Goal: Check status: Check status

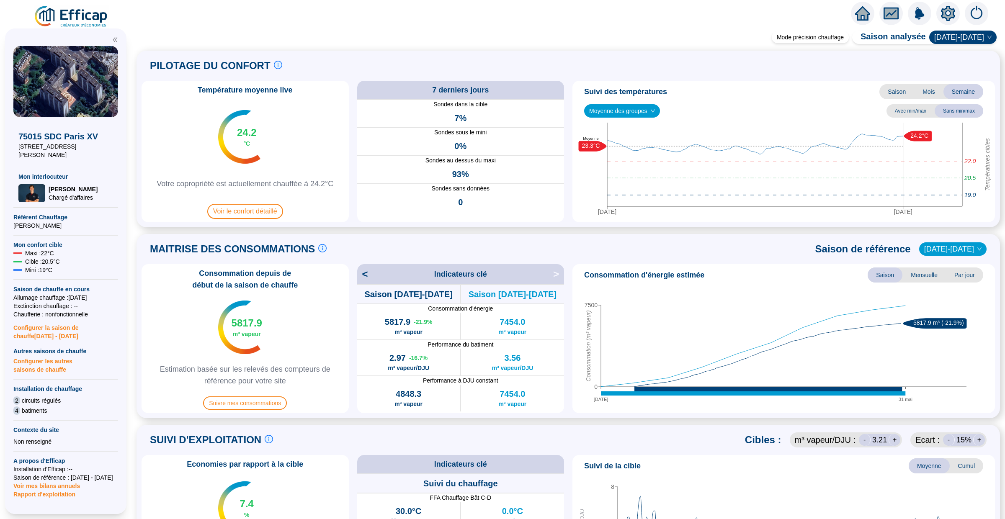
click at [867, 11] on icon "home" at bounding box center [862, 13] width 15 height 14
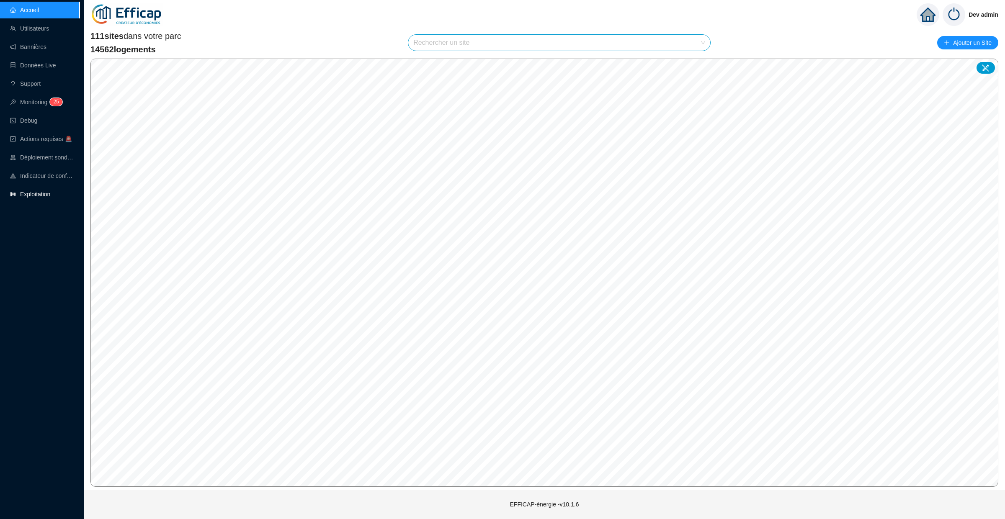
click at [25, 191] on link "Exploitation" at bounding box center [30, 194] width 40 height 7
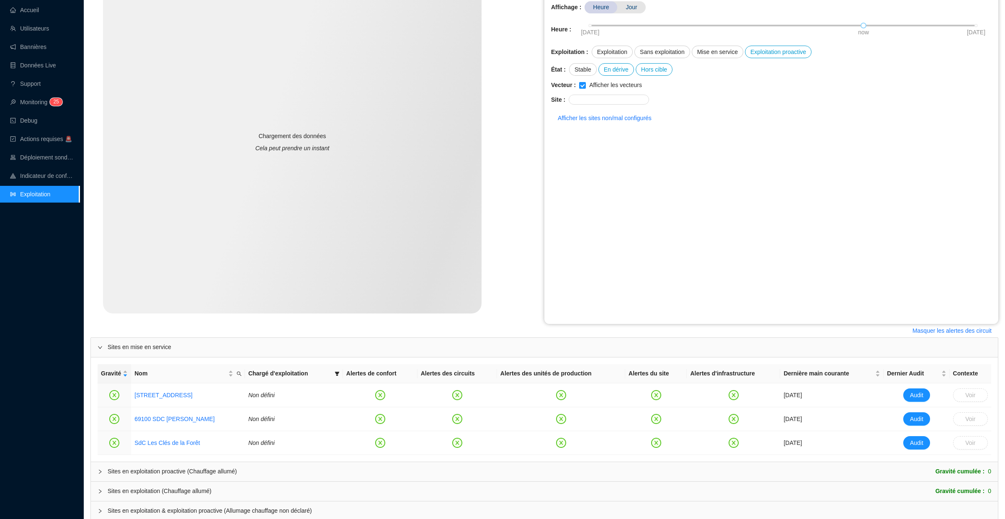
scroll to position [151, 0]
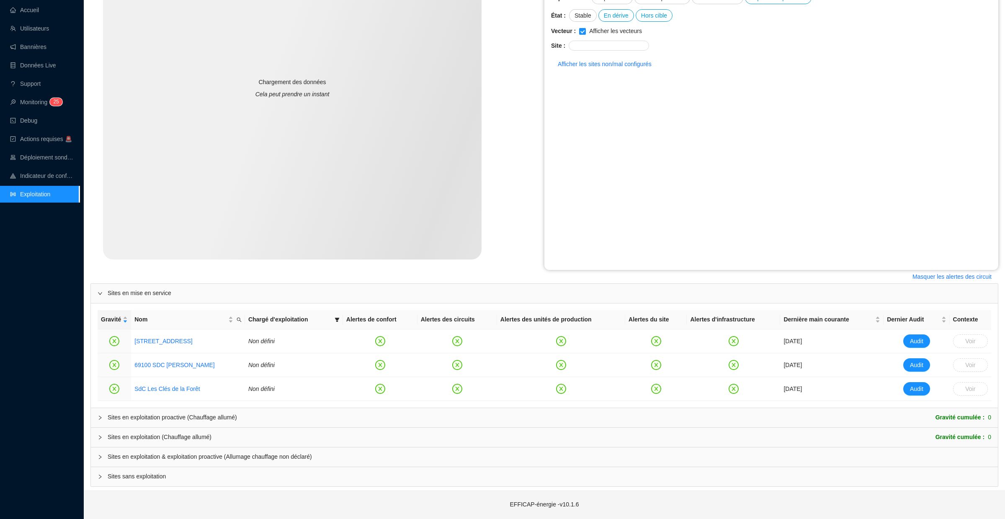
click at [98, 421] on div at bounding box center [103, 417] width 10 height 9
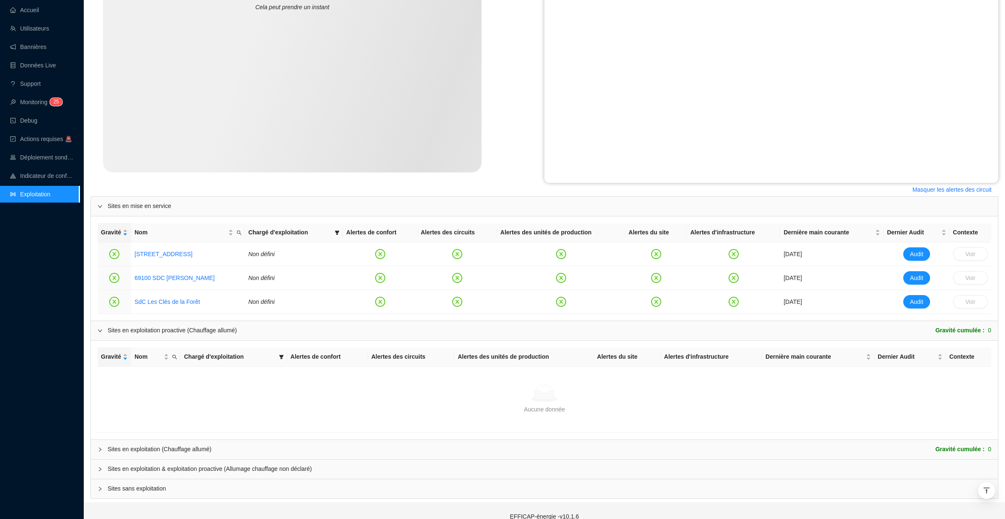
scroll to position [250, 0]
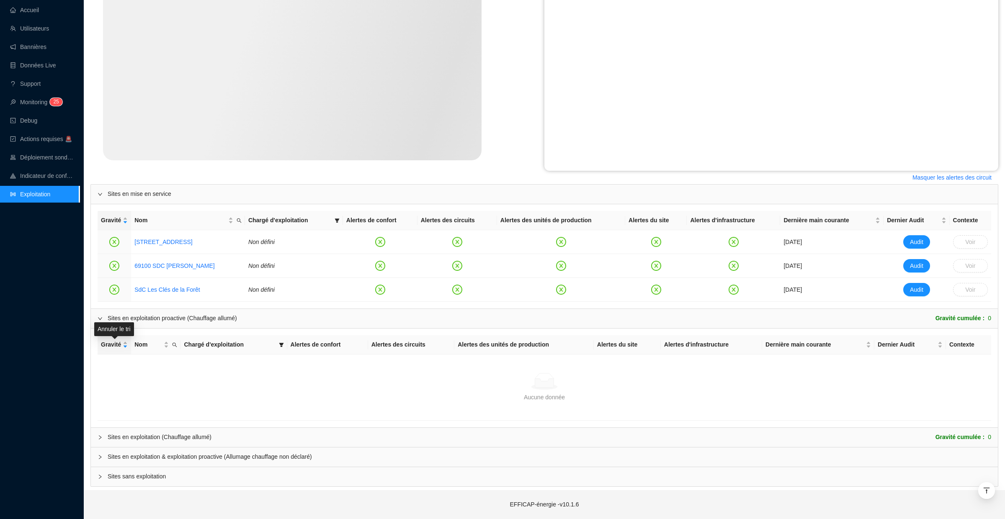
click at [103, 319] on div at bounding box center [103, 318] width 10 height 9
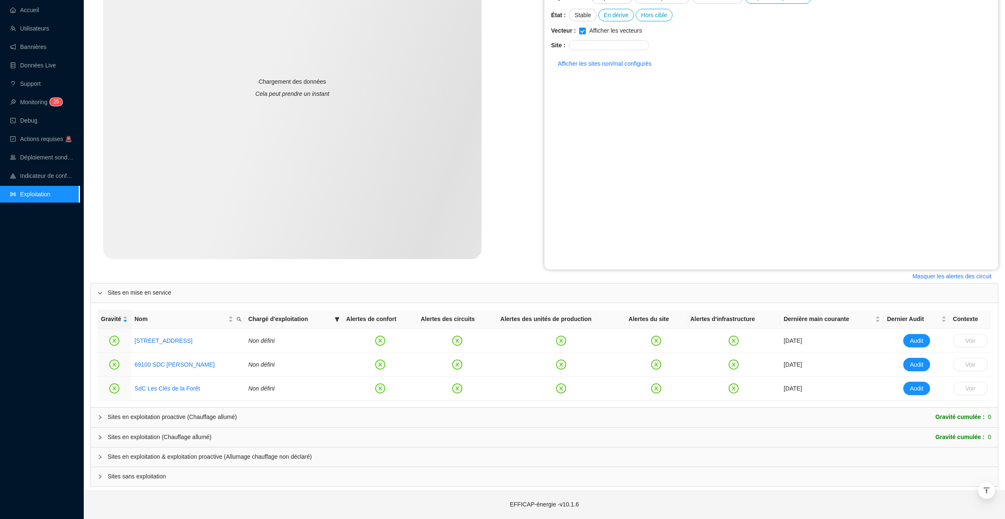
scroll to position [151, 0]
click at [99, 457] on icon "collapsed" at bounding box center [100, 457] width 5 height 5
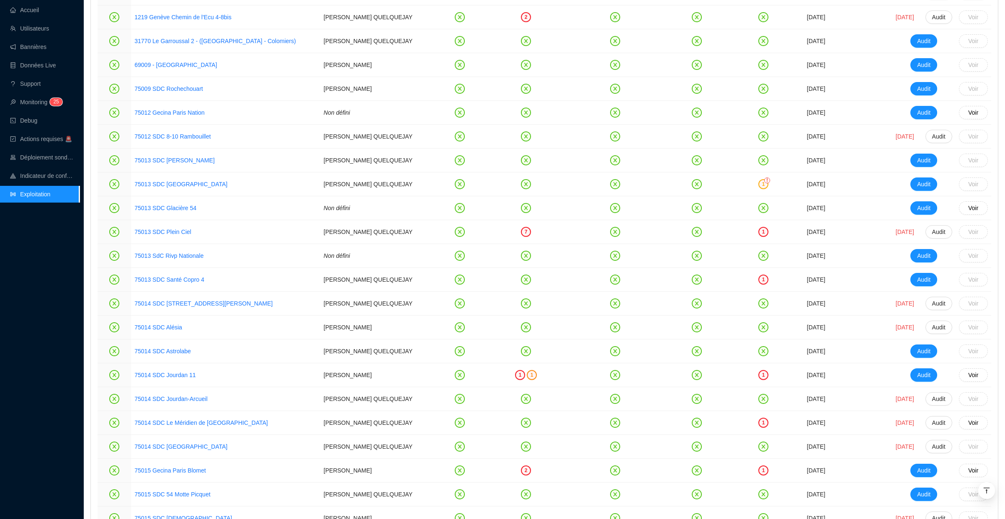
scroll to position [621, 0]
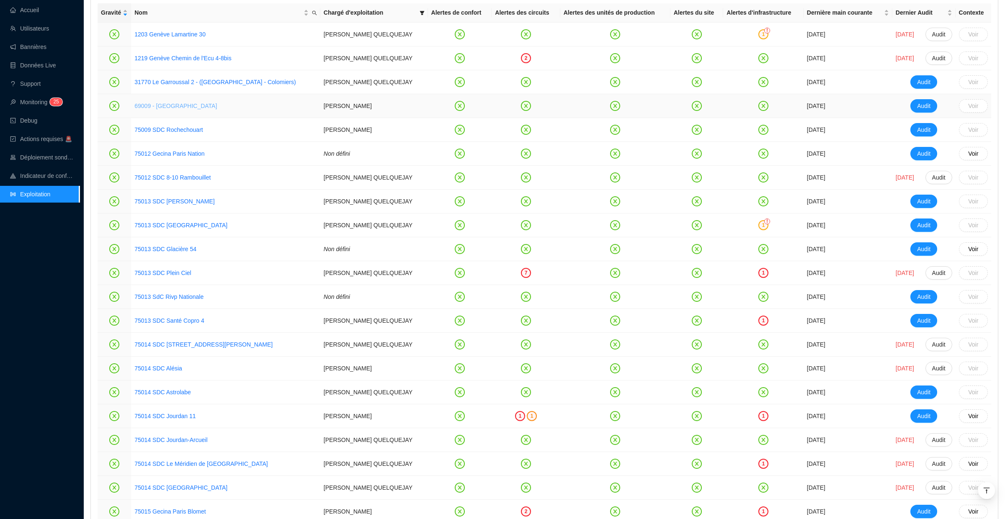
click at [185, 105] on link "69009 - [GEOGRAPHIC_DATA]" at bounding box center [175, 106] width 82 height 7
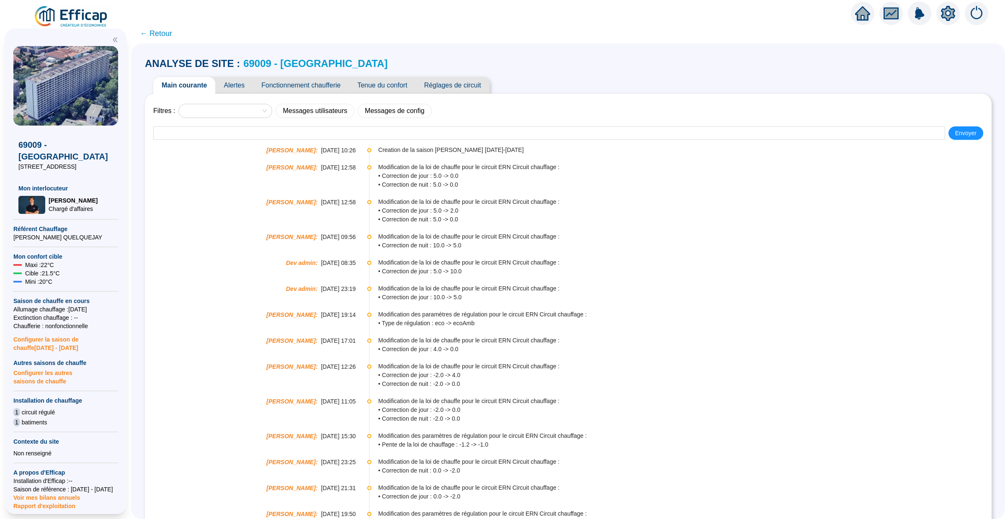
click at [242, 87] on span "Alertes" at bounding box center [234, 85] width 38 height 17
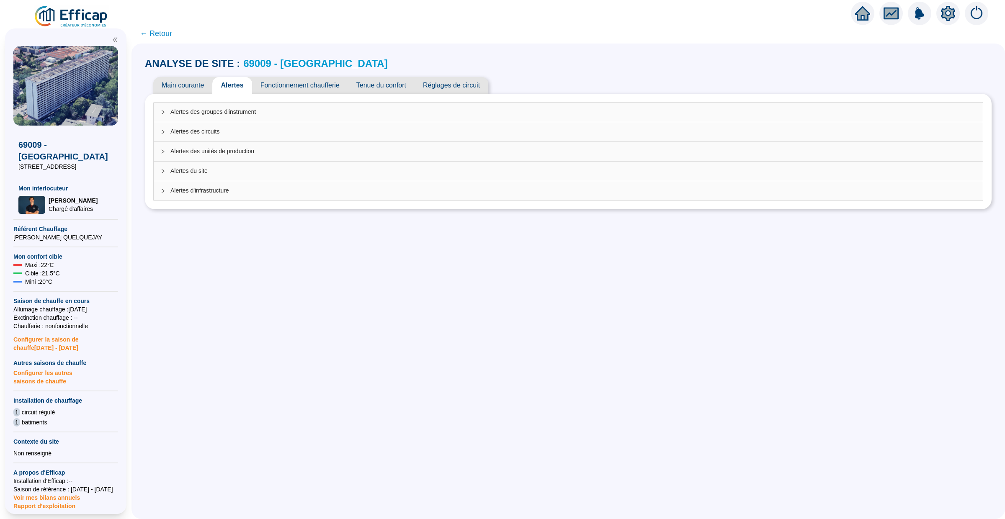
click at [255, 134] on span "Alertes des circuits" at bounding box center [572, 131] width 805 height 9
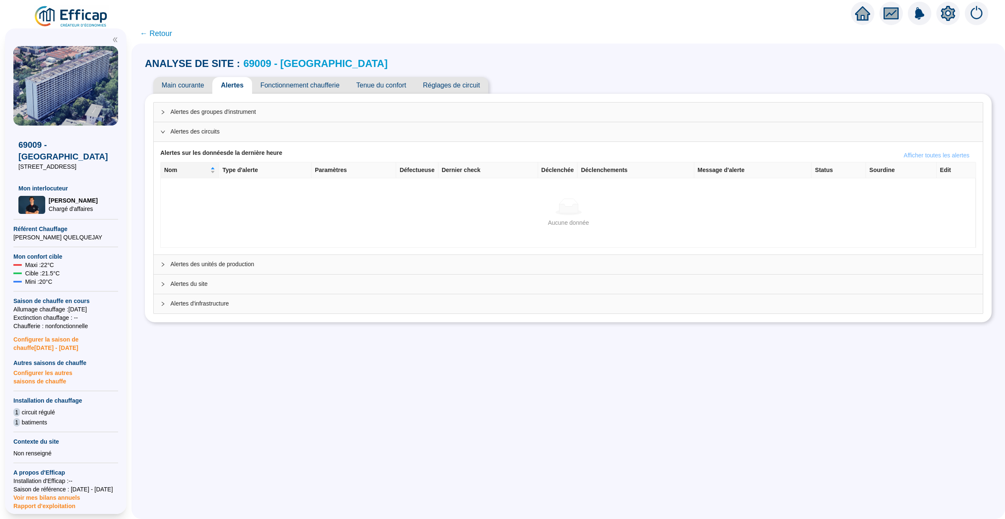
click at [935, 155] on span "Afficher toutes les alertes" at bounding box center [936, 155] width 66 height 9
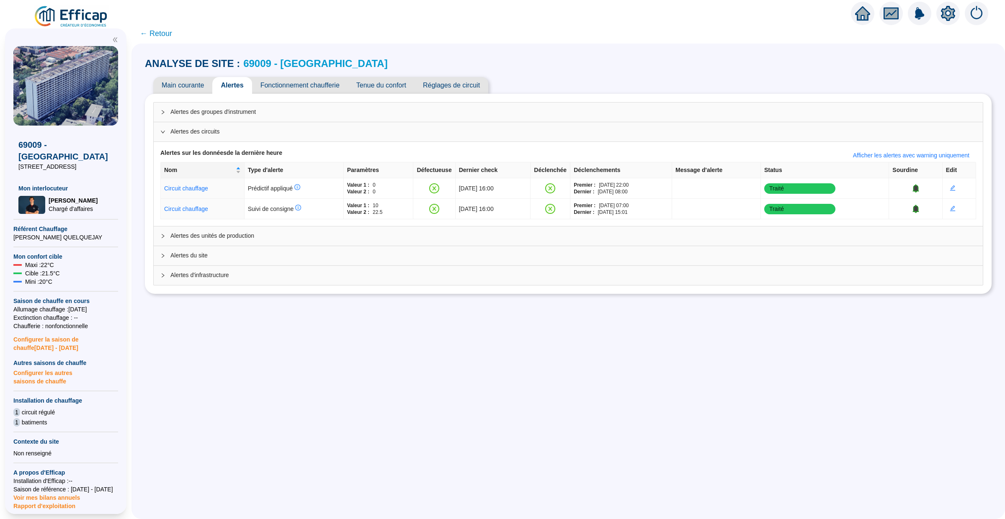
click at [291, 238] on span "Alertes des unités de production" at bounding box center [572, 236] width 805 height 9
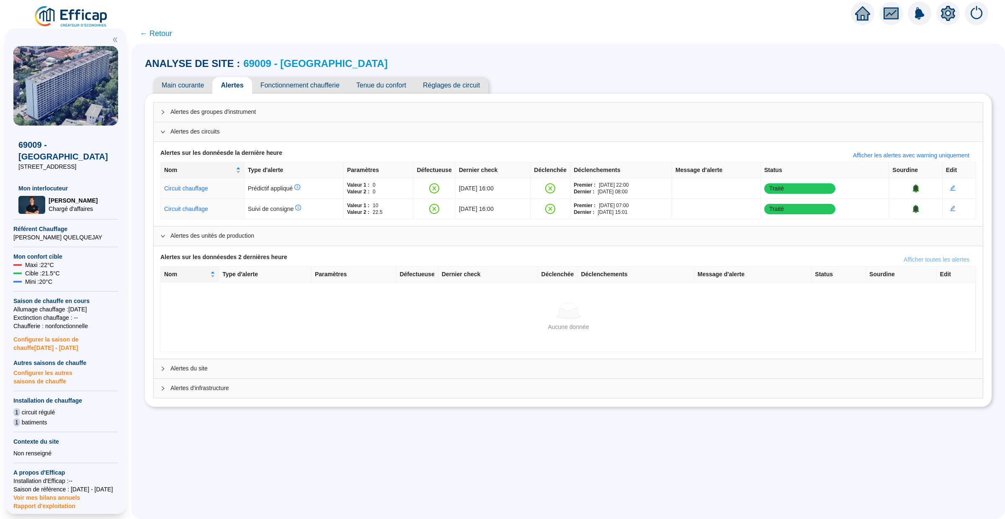
click at [928, 260] on span "Afficher toutes les alertes" at bounding box center [936, 259] width 66 height 9
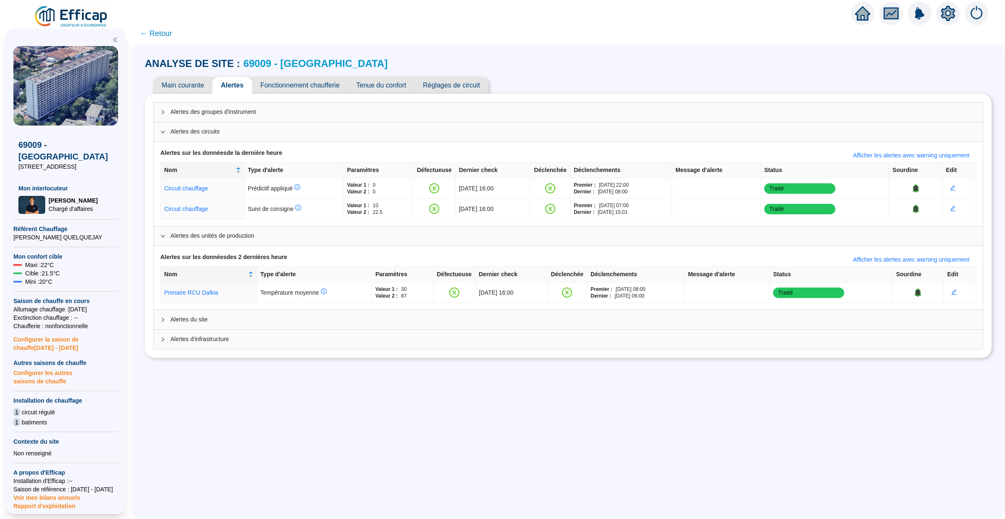
click at [391, 319] on span "Alertes du site" at bounding box center [572, 319] width 805 height 9
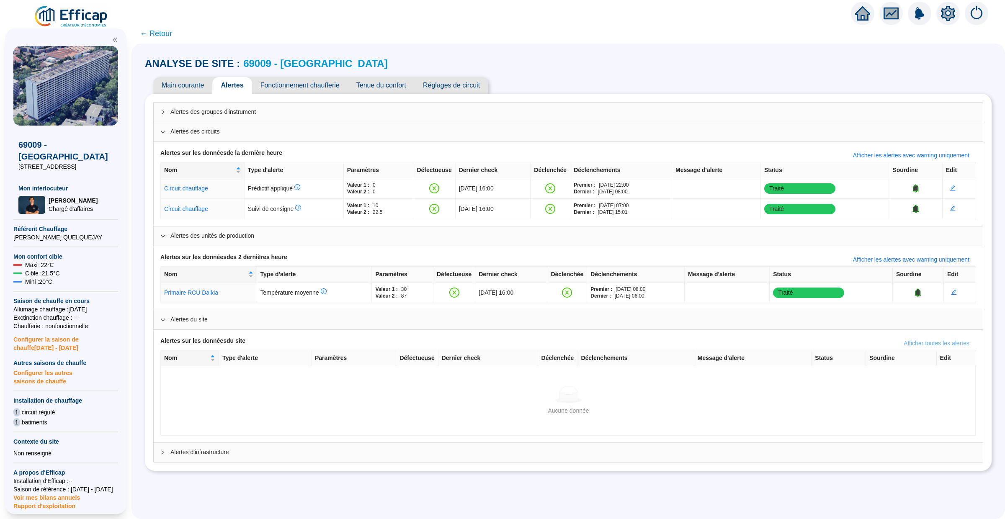
click at [931, 342] on span "Afficher toutes les alertes" at bounding box center [936, 343] width 66 height 9
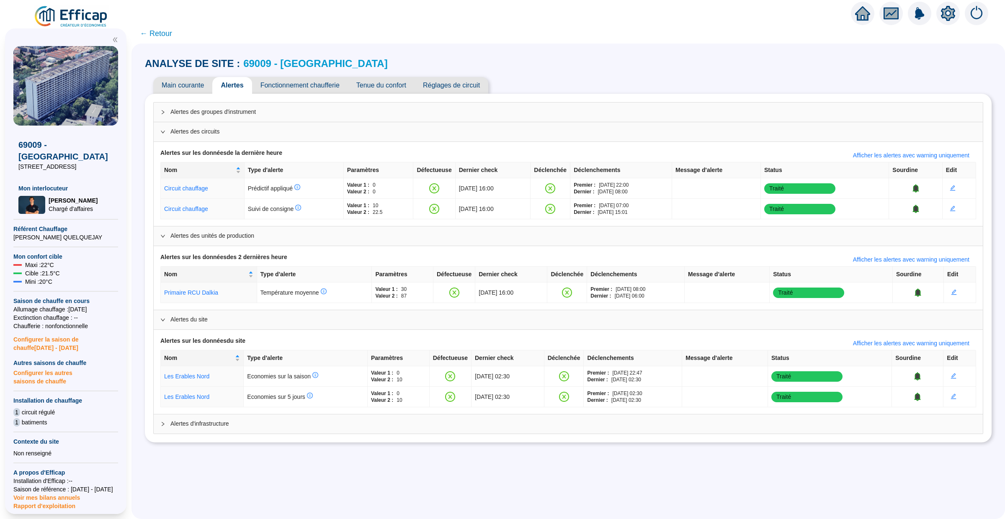
click at [283, 427] on span "Alertes d'infrastructure" at bounding box center [572, 423] width 805 height 9
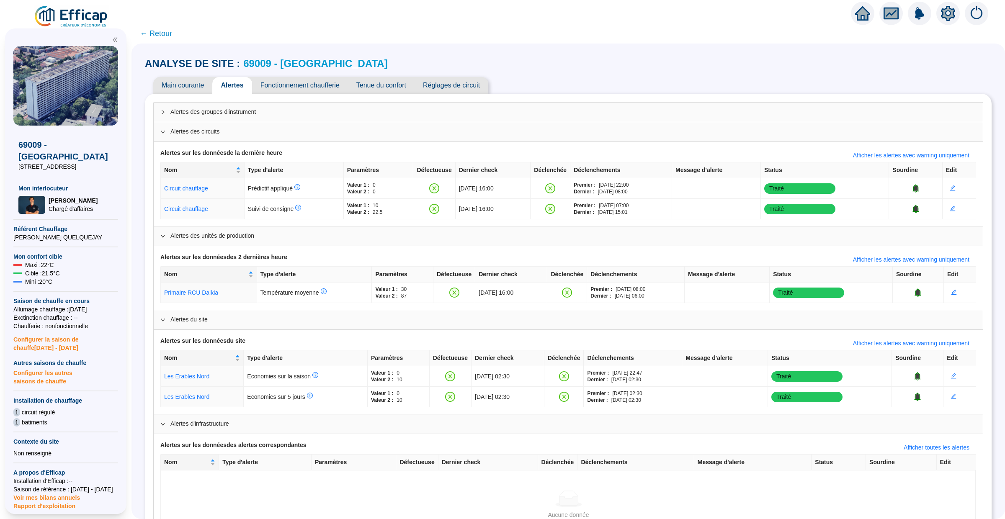
scroll to position [43, 0]
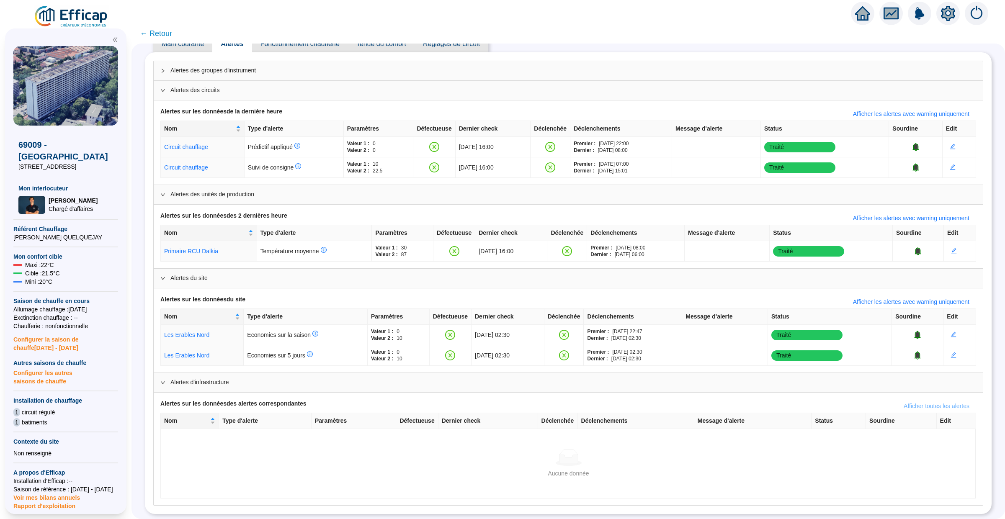
click at [911, 403] on span "Afficher toutes les alertes" at bounding box center [936, 406] width 66 height 9
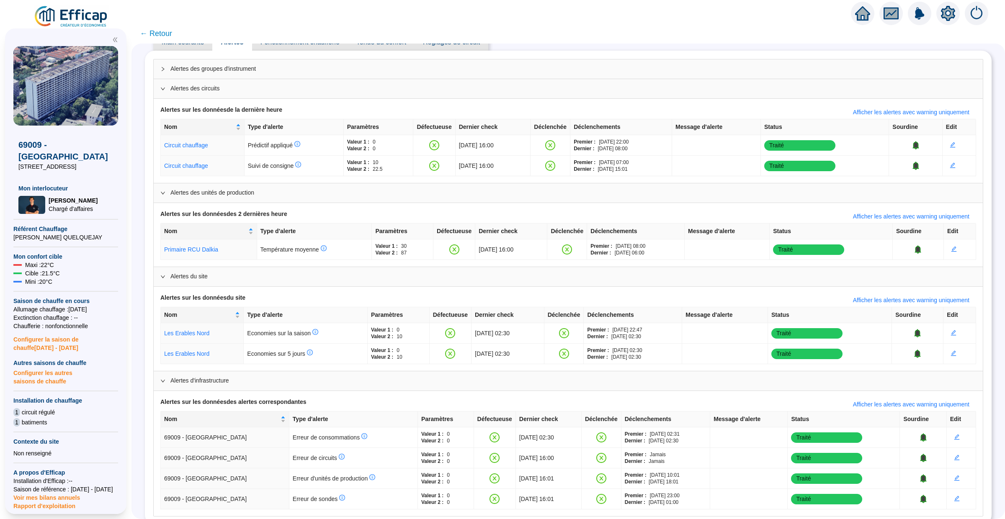
scroll to position [57, 0]
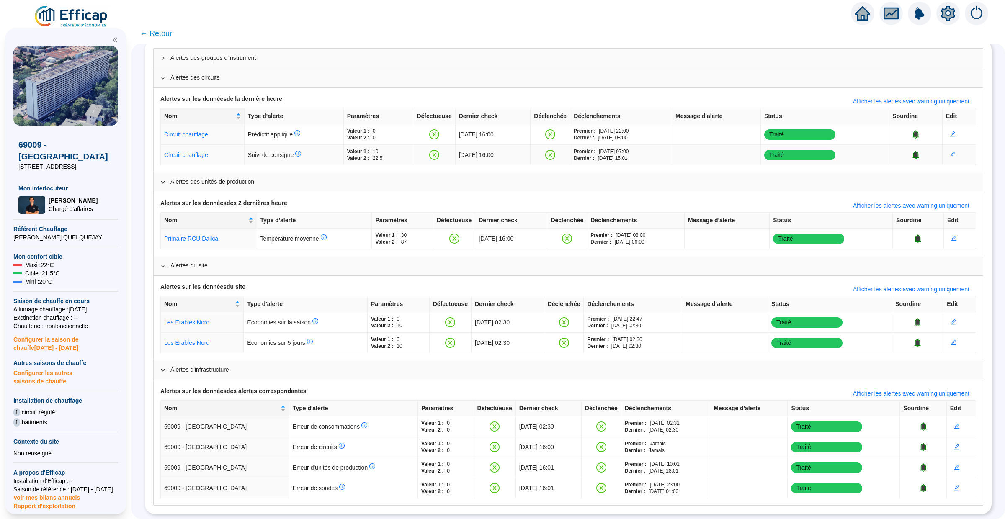
drag, startPoint x: 260, startPoint y: 134, endPoint x: 286, endPoint y: 149, distance: 30.2
click at [286, 149] on tbody "Circuit chauffage Prédictif appliqué Valeur 1 : 0 Valeur 2 : 0 [DATE] 16:00 Pre…" at bounding box center [568, 144] width 815 height 41
drag, startPoint x: 284, startPoint y: 153, endPoint x: 258, endPoint y: 129, distance: 35.5
click at [258, 129] on tbody "Circuit chauffage Prédictif appliqué Valeur 1 : 0 Valeur 2 : 0 [DATE] 16:00 Pre…" at bounding box center [568, 144] width 815 height 41
click at [304, 156] on td "Suivi de consigne" at bounding box center [293, 155] width 99 height 21
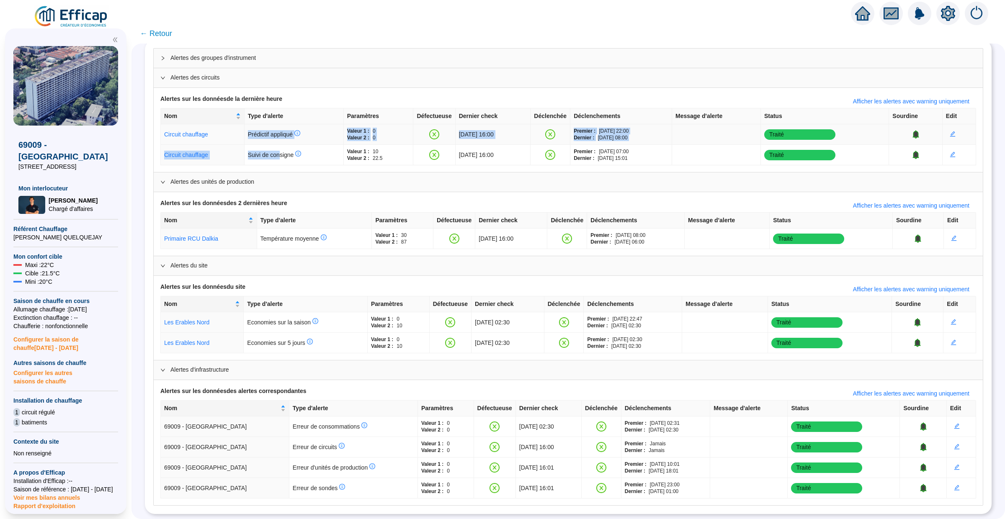
drag, startPoint x: 279, startPoint y: 155, endPoint x: 255, endPoint y: 127, distance: 37.4
click at [255, 127] on tbody "Circuit chauffage Prédictif appliqué Valeur 1 : 0 Valeur 2 : 0 [DATE] 16:00 Pre…" at bounding box center [568, 144] width 815 height 41
click at [267, 133] on span "Prédictif appliqué" at bounding box center [274, 134] width 52 height 7
drag, startPoint x: 252, startPoint y: 132, endPoint x: 279, endPoint y: 132, distance: 26.8
click at [279, 132] on span "Prédictif appliqué" at bounding box center [274, 134] width 52 height 7
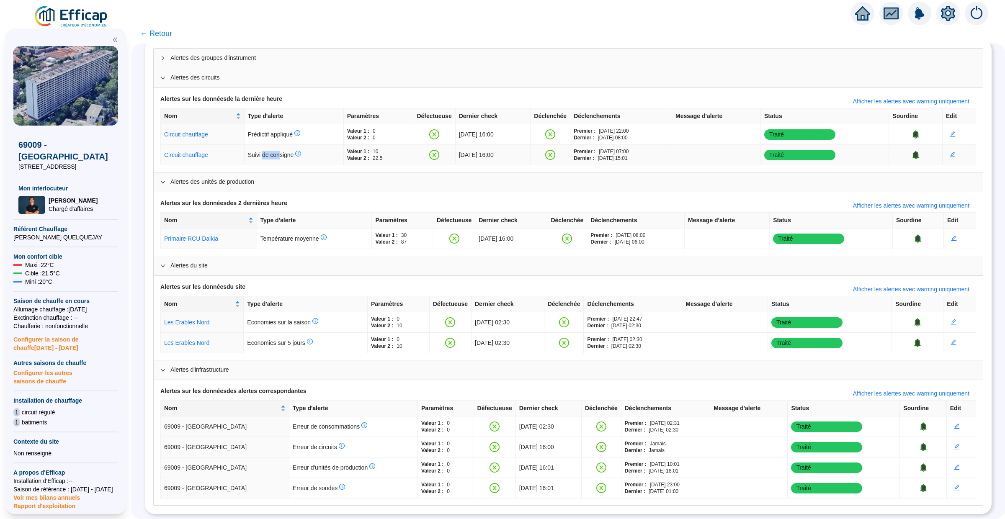
drag, startPoint x: 277, startPoint y: 151, endPoint x: 259, endPoint y: 151, distance: 18.4
click at [259, 152] on span "Suivi de consigne" at bounding box center [275, 155] width 54 height 7
click at [163, 34] on span "← Retour" at bounding box center [156, 34] width 32 height 12
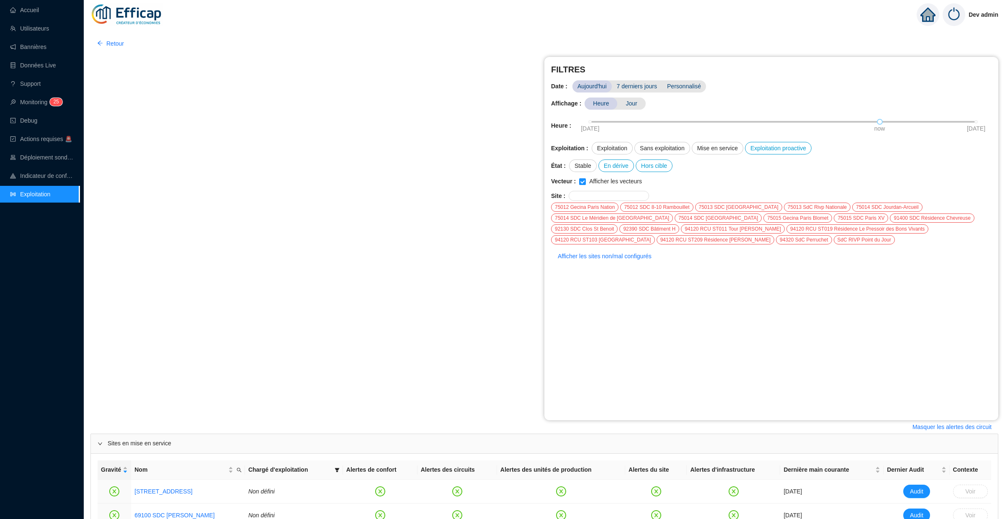
scroll to position [151, 0]
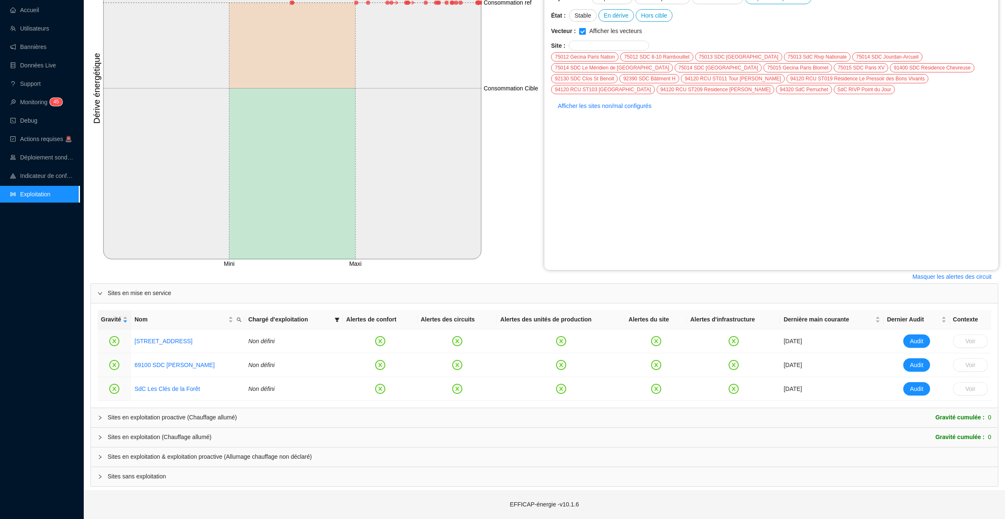
click at [100, 422] on div at bounding box center [103, 417] width 10 height 9
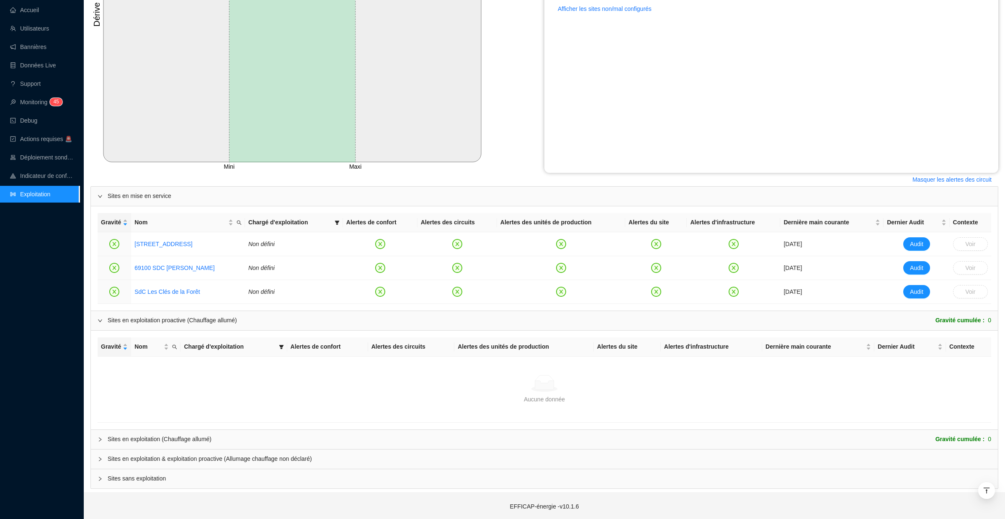
scroll to position [250, 0]
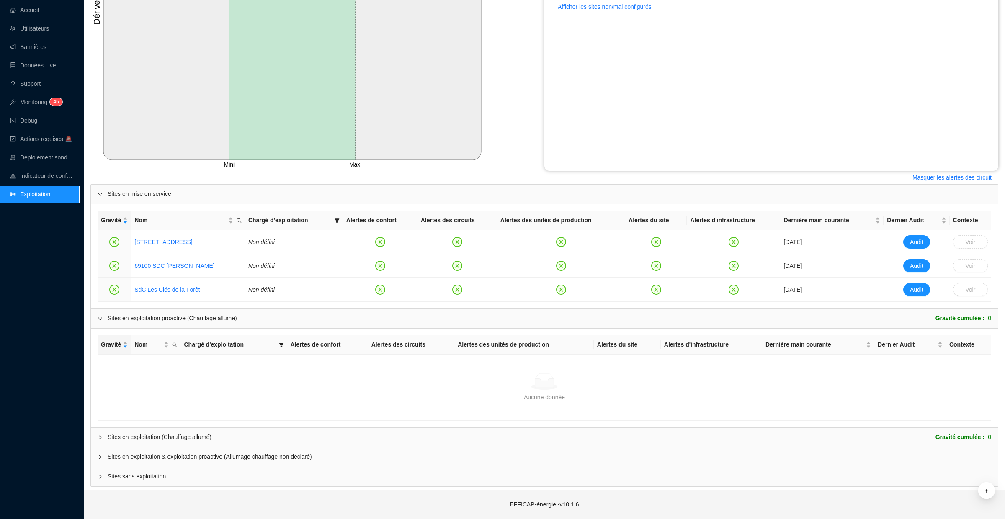
click at [100, 436] on icon "collapsed" at bounding box center [100, 437] width 5 height 5
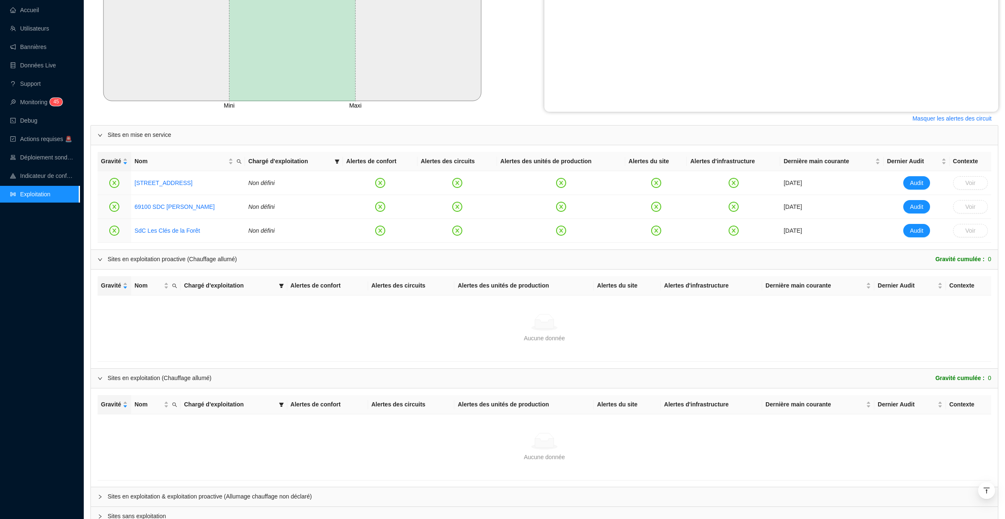
scroll to position [350, 0]
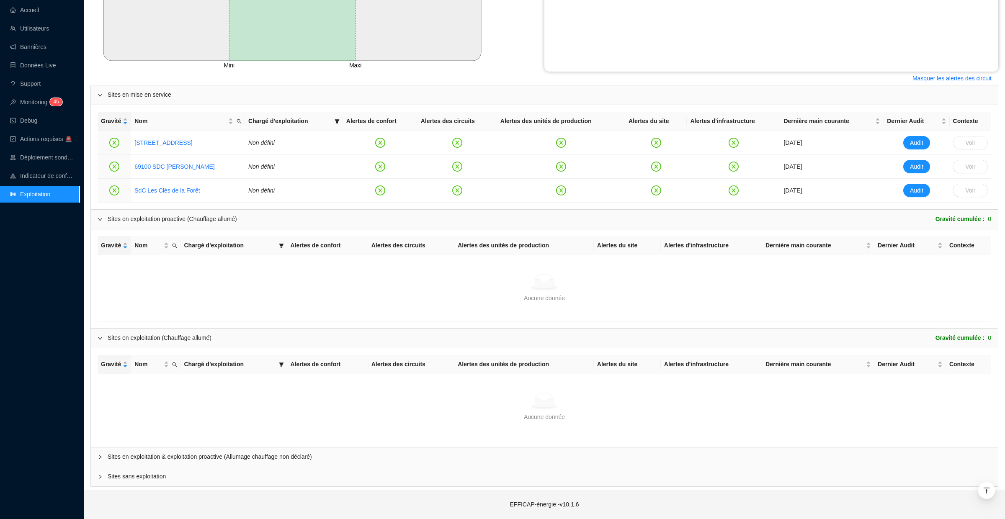
click at [101, 448] on div "Sites en exploitation & exploitation proactive (Allumage chauffage non déclaré)" at bounding box center [544, 457] width 907 height 19
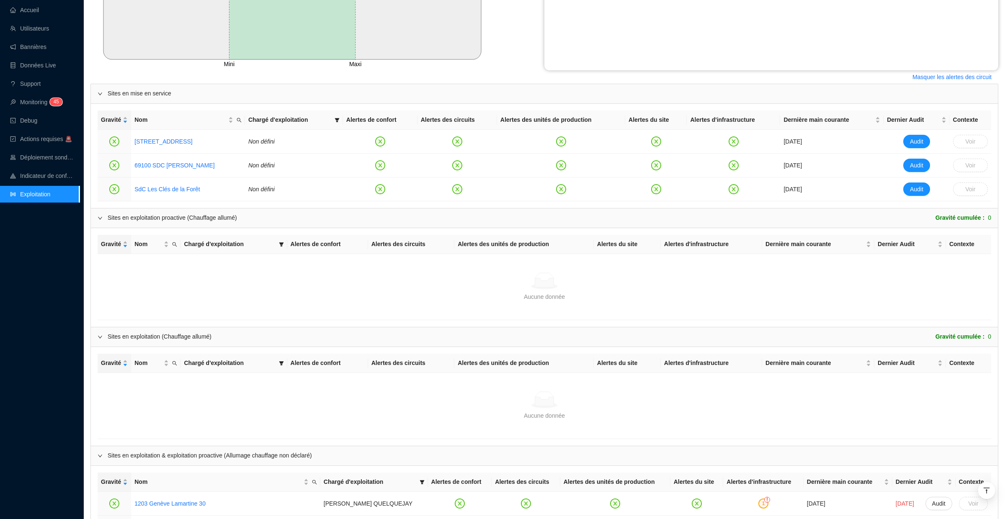
click at [102, 464] on div "Sites en exploitation & exploitation proactive (Allumage chauffage non déclaré)" at bounding box center [544, 455] width 907 height 19
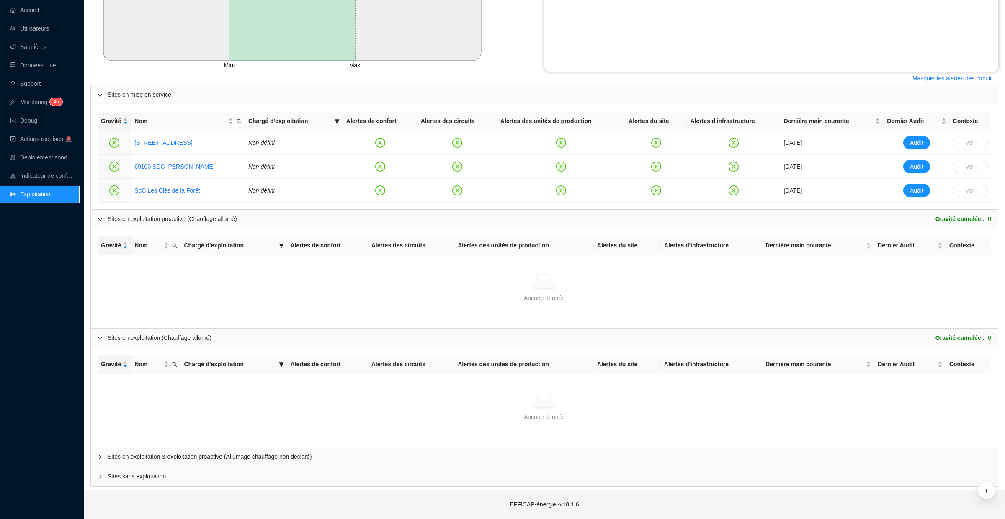
click at [102, 464] on div "Sites en exploitation & exploitation proactive (Allumage chauffage non déclaré)" at bounding box center [544, 457] width 907 height 19
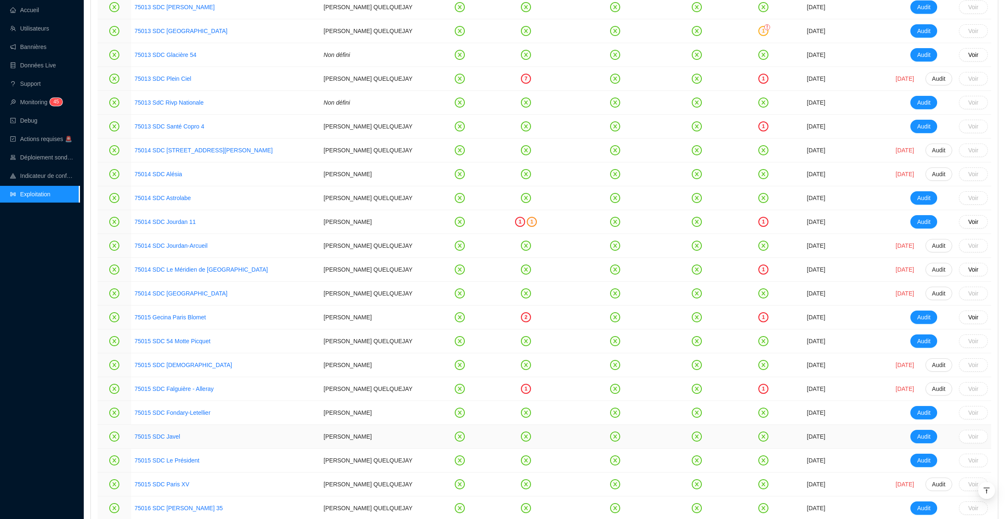
scroll to position [1016, 0]
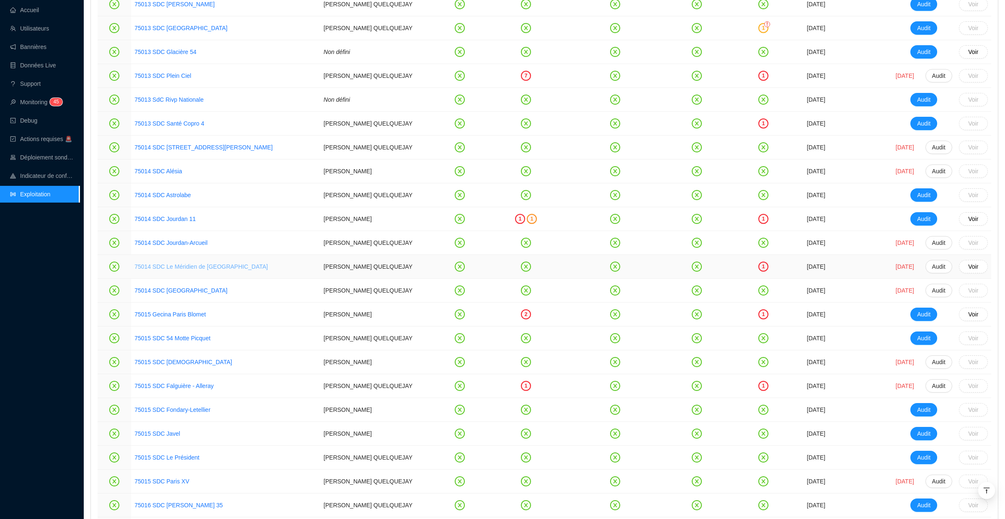
click at [182, 266] on link "75014 SDC Le Méridien de [GEOGRAPHIC_DATA]" at bounding box center [201, 266] width 134 height 7
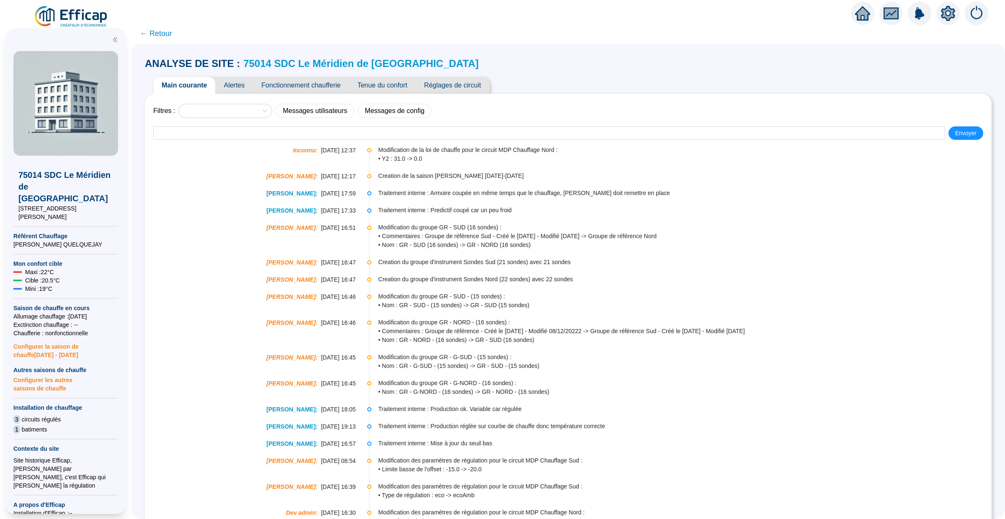
click at [235, 80] on span "Alertes" at bounding box center [234, 85] width 38 height 17
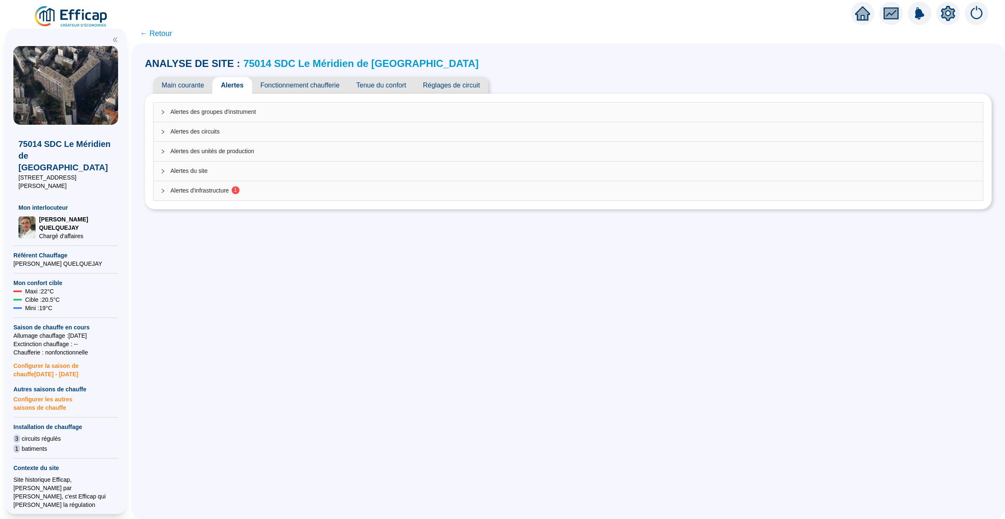
click at [262, 143] on div "Alertes des unités de production" at bounding box center [568, 151] width 829 height 19
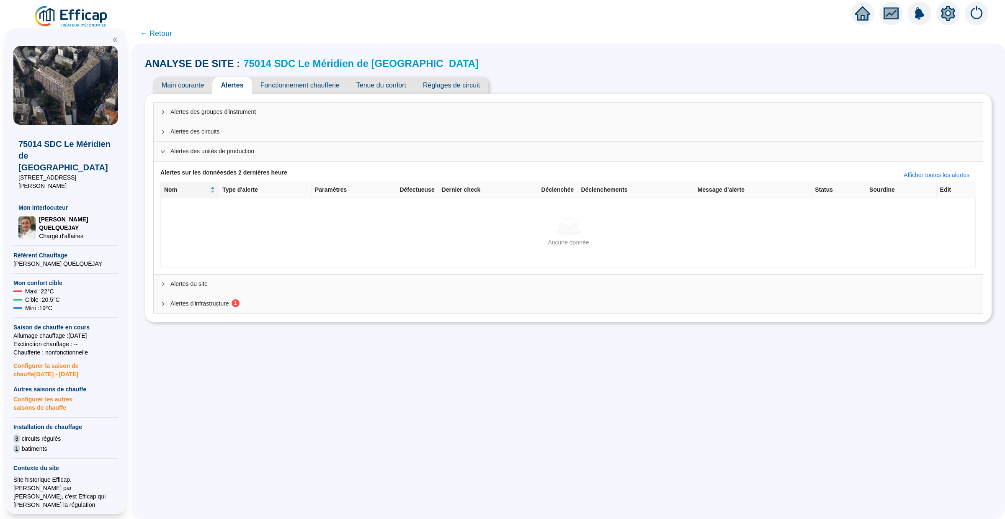
click at [482, 141] on div "Alertes des circuits" at bounding box center [568, 131] width 829 height 19
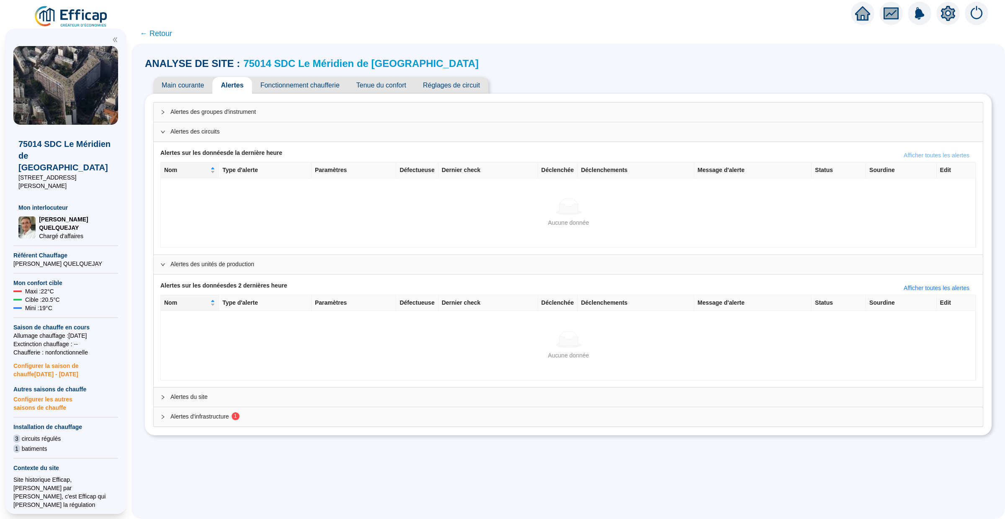
click at [942, 156] on span "Afficher toutes les alertes" at bounding box center [936, 155] width 66 height 9
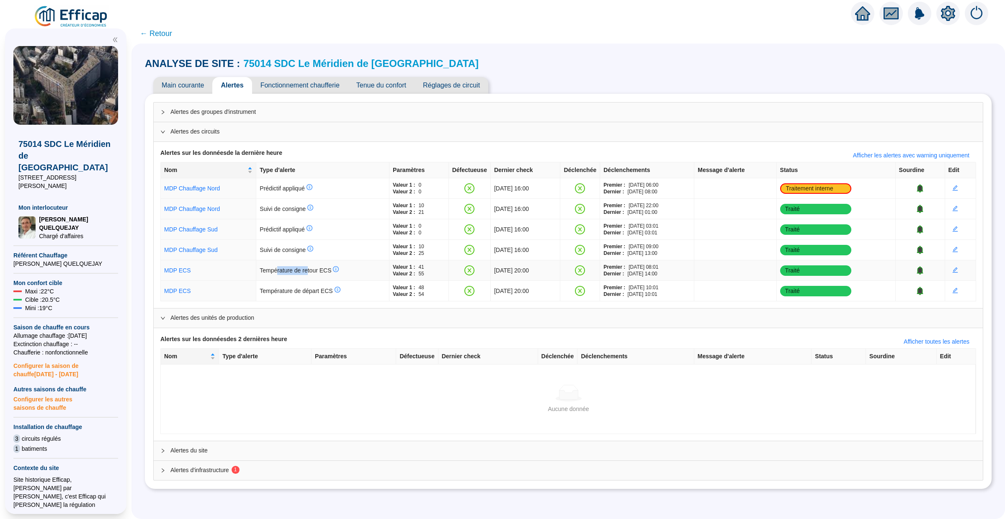
drag, startPoint x: 273, startPoint y: 275, endPoint x: 322, endPoint y: 274, distance: 49.0
click at [311, 274] on td "Température de retour ECS" at bounding box center [322, 270] width 133 height 21
drag, startPoint x: 319, startPoint y: 273, endPoint x: 262, endPoint y: 273, distance: 56.1
click at [263, 273] on span "Température de retour ECS" at bounding box center [299, 270] width 79 height 7
click at [908, 341] on span "Afficher toutes les alertes" at bounding box center [936, 341] width 66 height 9
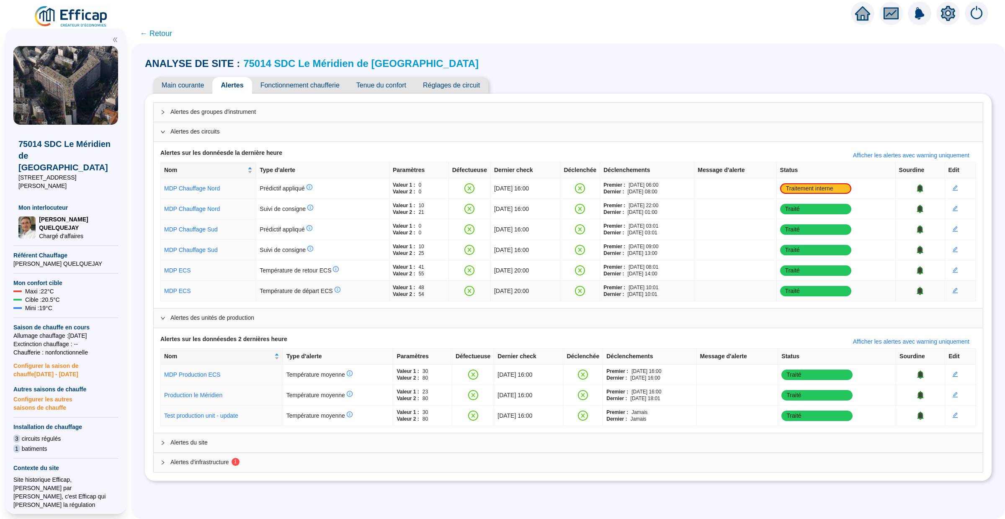
click at [325, 291] on span "Température de départ ECS" at bounding box center [300, 291] width 80 height 7
drag, startPoint x: 324, startPoint y: 272, endPoint x: 271, endPoint y: 272, distance: 53.2
click at [271, 272] on span "Température de retour ECS" at bounding box center [299, 270] width 79 height 7
click at [310, 286] on td "Température de départ ECS" at bounding box center [322, 291] width 133 height 21
click at [334, 269] on icon "info-circle" at bounding box center [336, 269] width 5 height 5
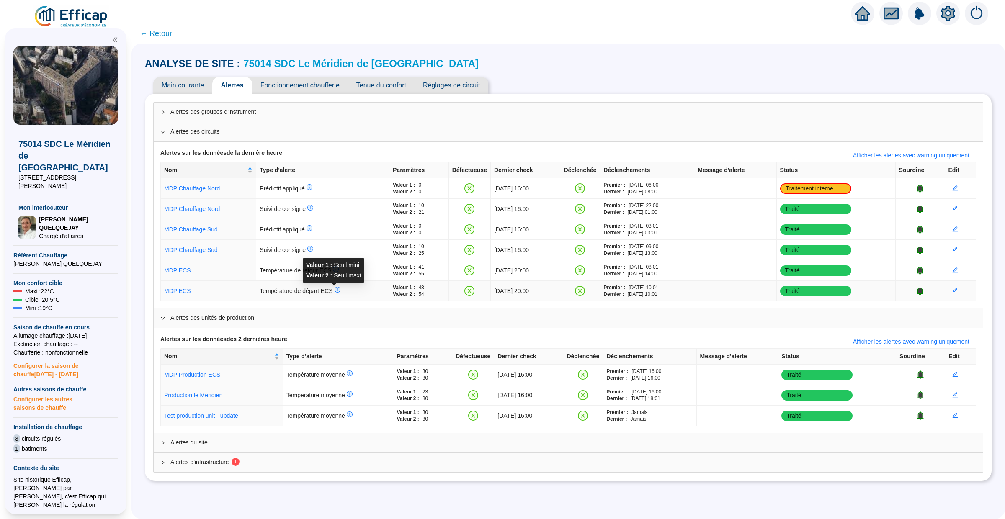
click at [334, 290] on icon "info-circle" at bounding box center [337, 290] width 6 height 6
click at [279, 266] on td "Température de retour ECS" at bounding box center [322, 270] width 133 height 21
drag, startPoint x: 261, startPoint y: 248, endPoint x: 286, endPoint y: 248, distance: 25.1
click at [286, 248] on span "Suivi de consigne" at bounding box center [287, 250] width 54 height 7
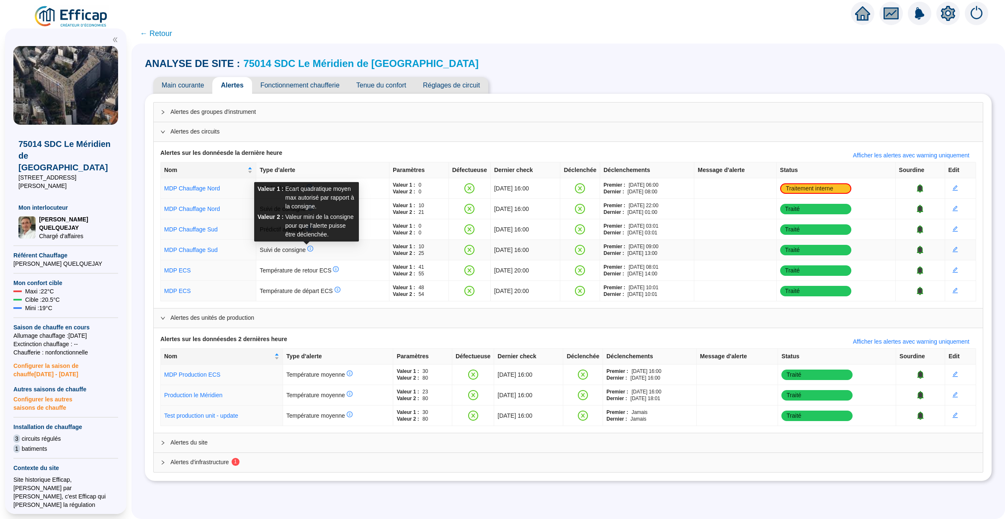
click at [308, 251] on icon "info-circle" at bounding box center [310, 248] width 5 height 5
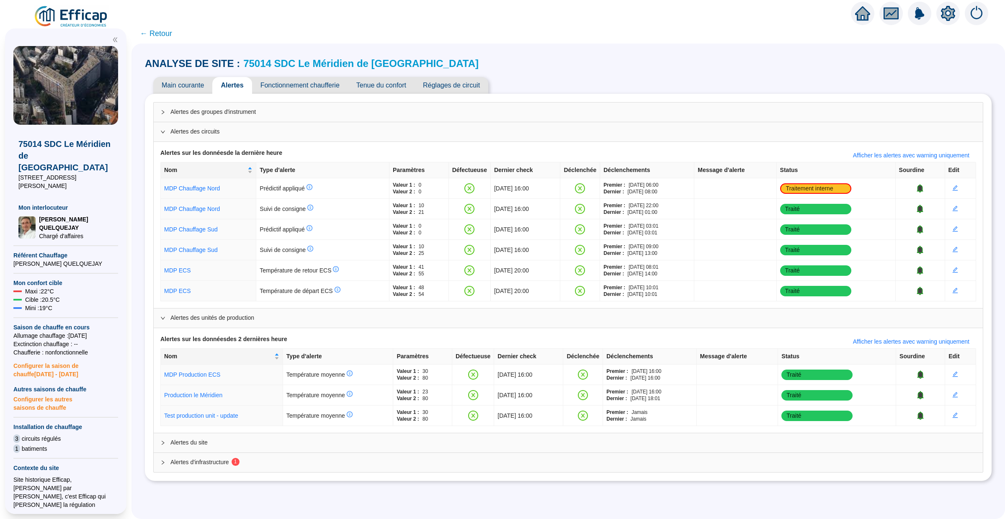
click at [164, 443] on icon "collapsed" at bounding box center [162, 442] width 5 height 5
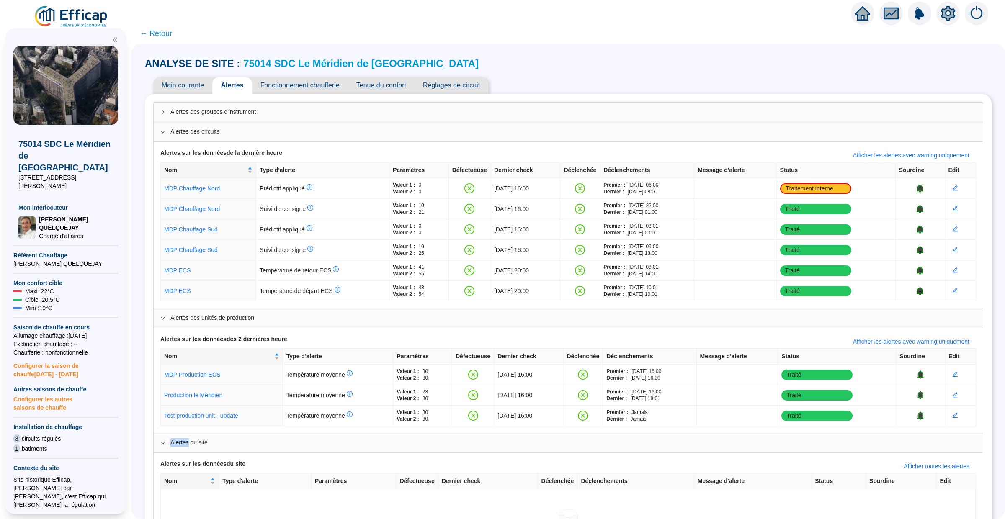
click at [164, 443] on icon "expanded" at bounding box center [162, 442] width 5 height 5
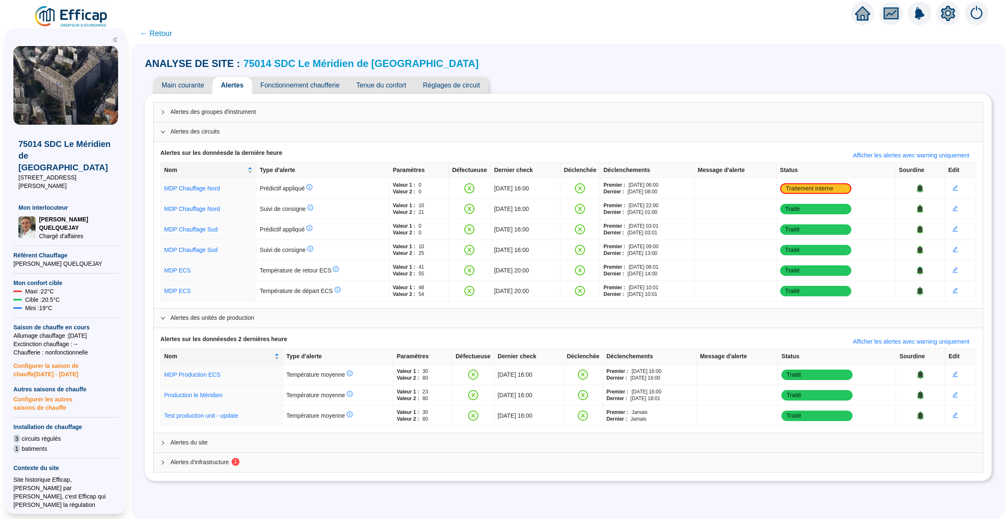
click at [164, 443] on icon "collapsed" at bounding box center [162, 442] width 5 height 5
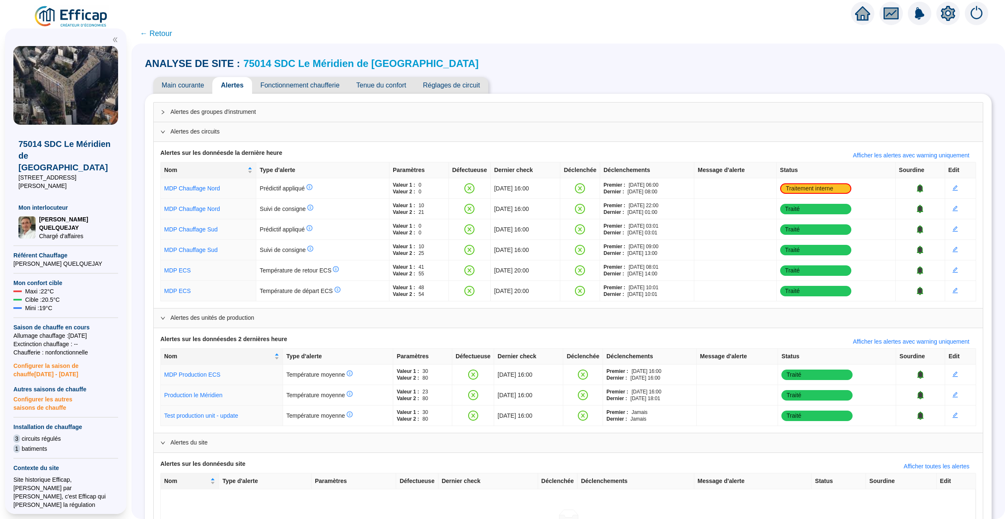
scroll to position [82, 0]
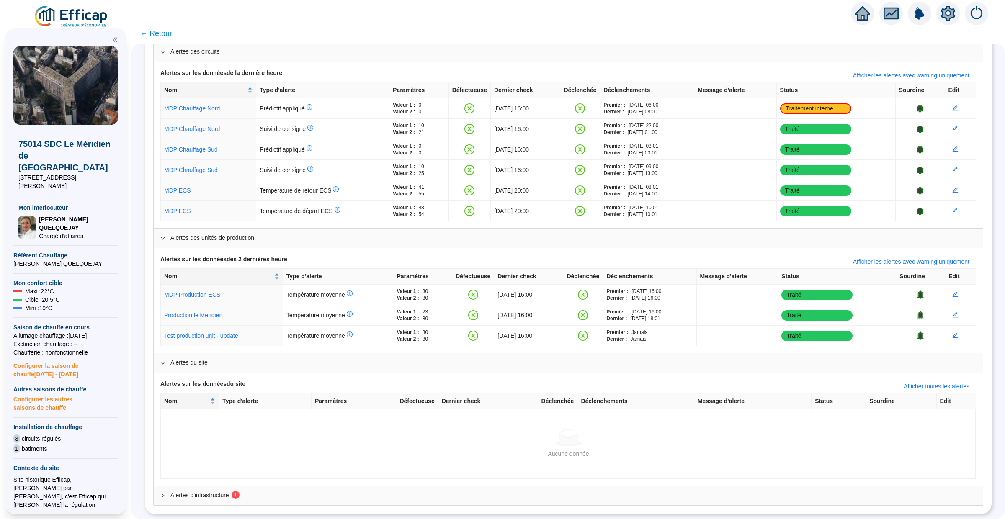
click at [165, 497] on icon "collapsed" at bounding box center [162, 495] width 5 height 5
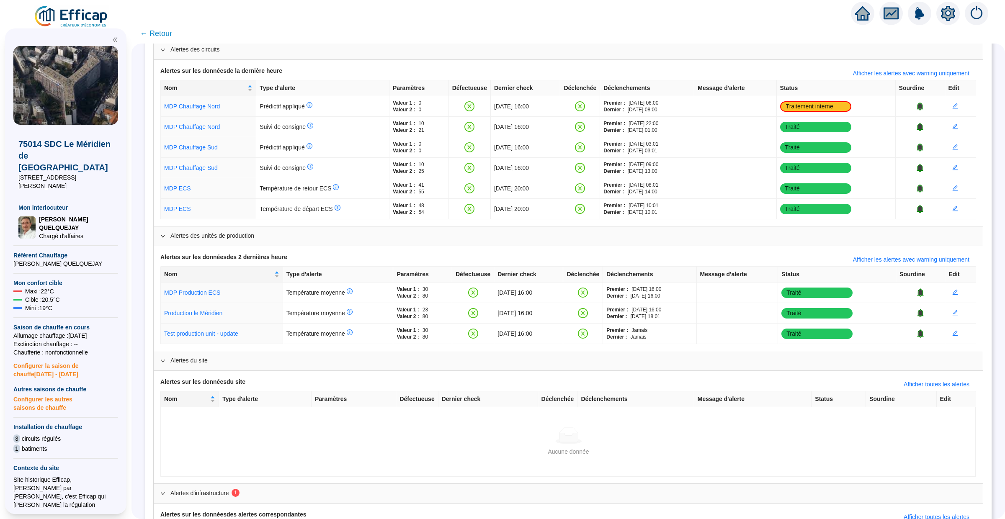
scroll to position [147, 0]
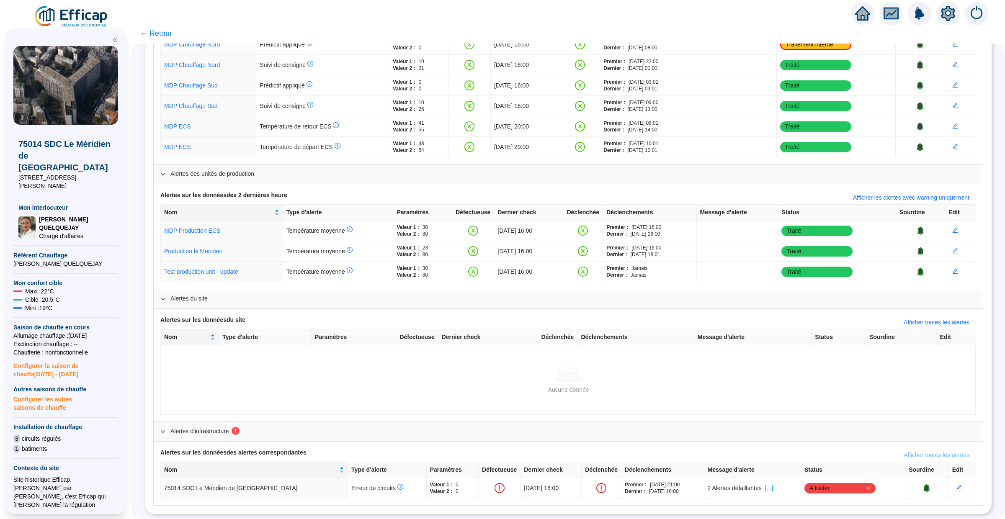
click at [936, 456] on span "Afficher toutes les alertes" at bounding box center [936, 455] width 66 height 9
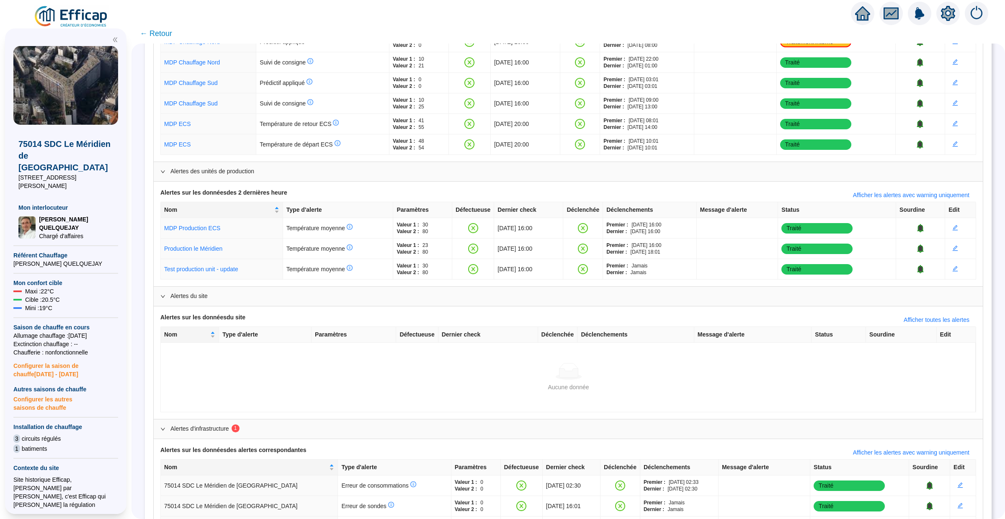
scroll to position [208, 0]
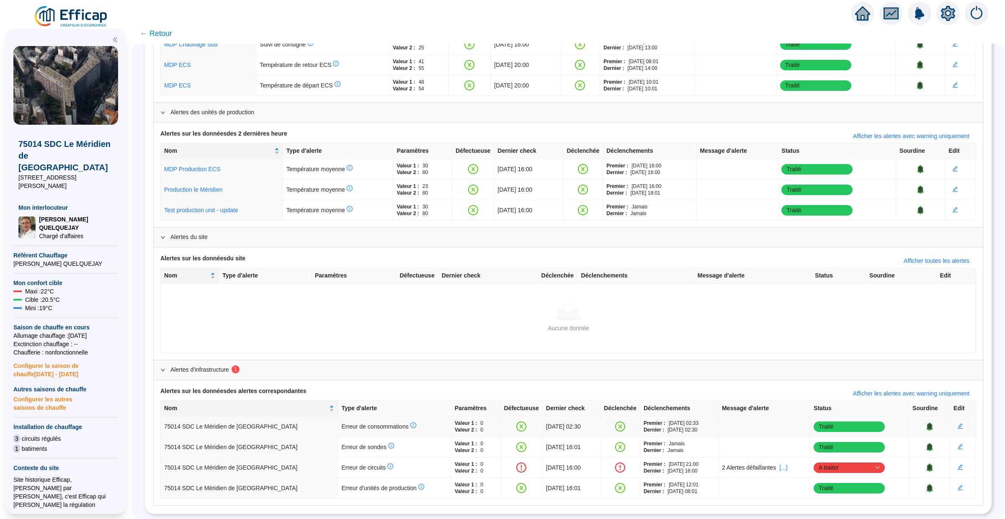
drag, startPoint x: 296, startPoint y: 422, endPoint x: 336, endPoint y: 423, distance: 39.8
click at [341, 423] on span "Erreur de consommations" at bounding box center [378, 426] width 75 height 7
drag, startPoint x: 331, startPoint y: 430, endPoint x: 291, endPoint y: 425, distance: 40.8
click at [338, 425] on td "Erreur de consommations" at bounding box center [394, 427] width 113 height 21
drag, startPoint x: 349, startPoint y: 491, endPoint x: 293, endPoint y: 490, distance: 56.5
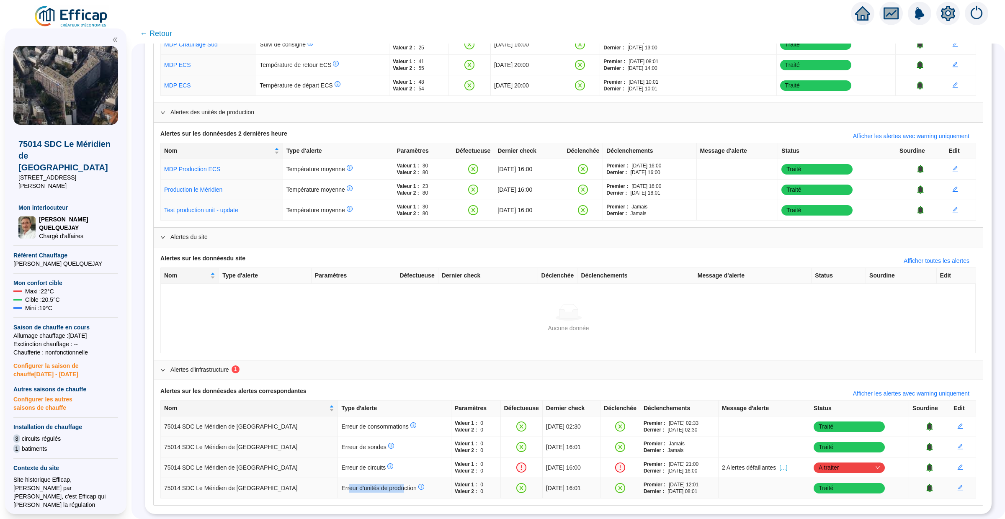
click at [341, 490] on span "Erreur d'unités de production" at bounding box center [382, 488] width 82 height 7
click at [370, 448] on td "Erreur de sondes" at bounding box center [394, 447] width 113 height 21
click at [826, 465] on span "A traiter" at bounding box center [848, 467] width 61 height 13
click at [784, 442] on td at bounding box center [764, 447] width 92 height 21
click at [847, 417] on td "Traité" at bounding box center [859, 427] width 99 height 21
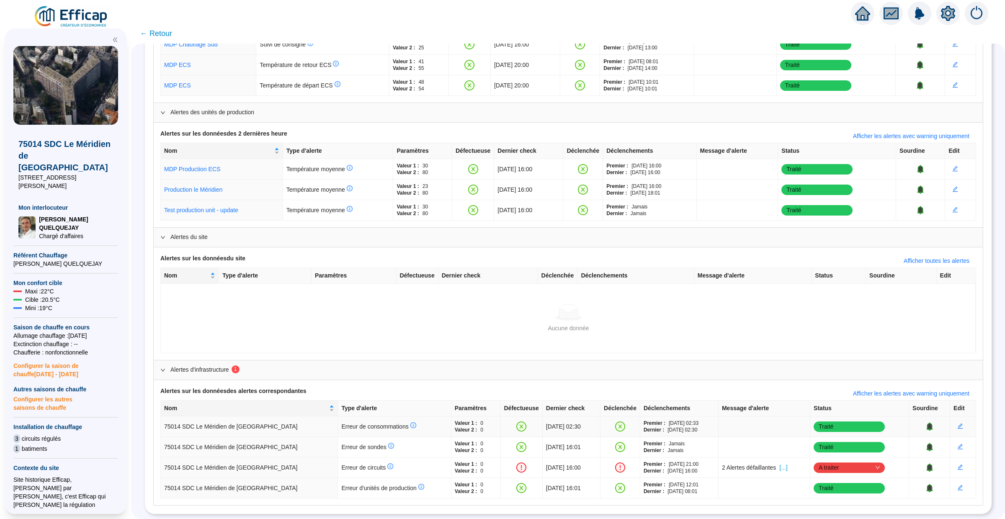
click at [847, 421] on td "Traité" at bounding box center [859, 427] width 99 height 21
click at [847, 425] on td "Traité" at bounding box center [859, 427] width 99 height 21
click at [847, 453] on td "Traité" at bounding box center [859, 447] width 99 height 21
click at [848, 469] on span "A traiter" at bounding box center [848, 467] width 61 height 13
click at [738, 438] on td at bounding box center [764, 447] width 92 height 21
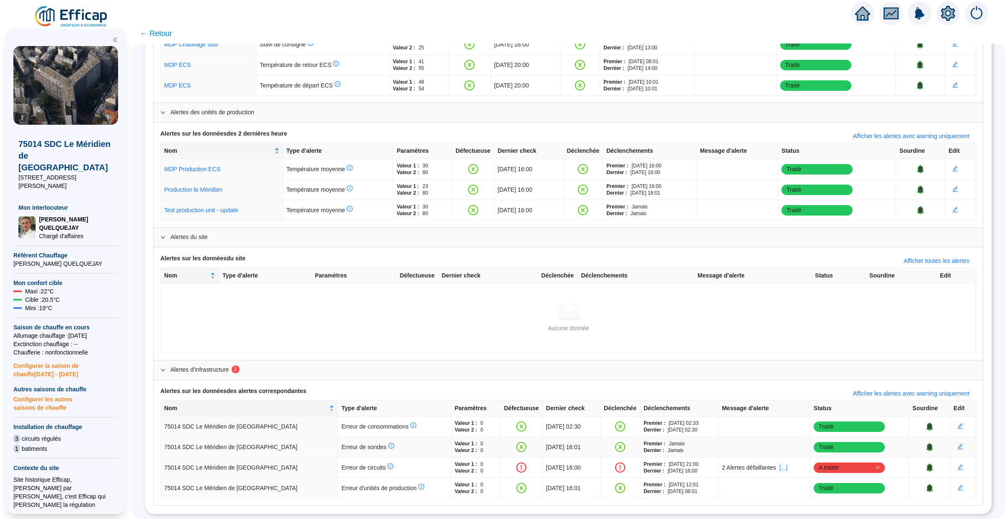
click at [368, 456] on td "Erreur de sondes" at bounding box center [394, 447] width 113 height 21
click at [154, 32] on span "← Retour" at bounding box center [156, 34] width 32 height 12
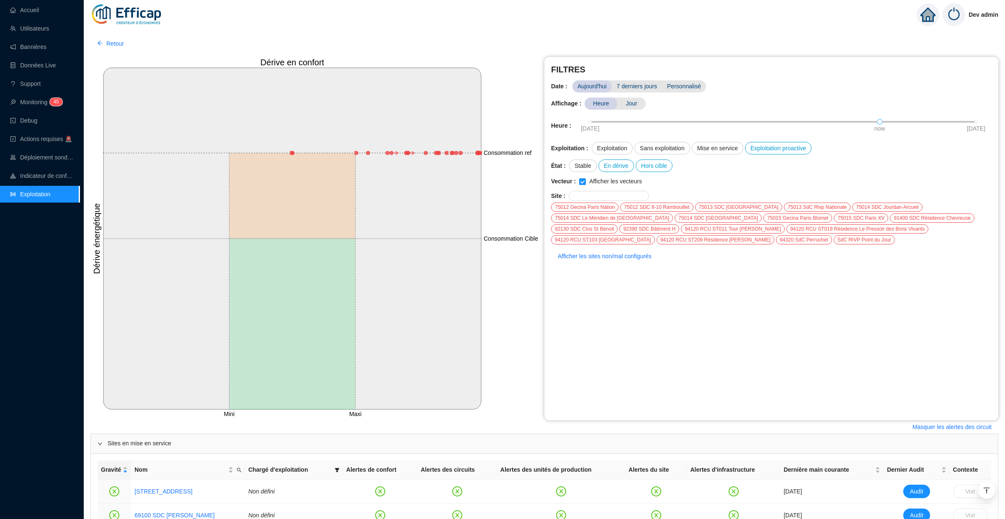
scroll to position [151, 0]
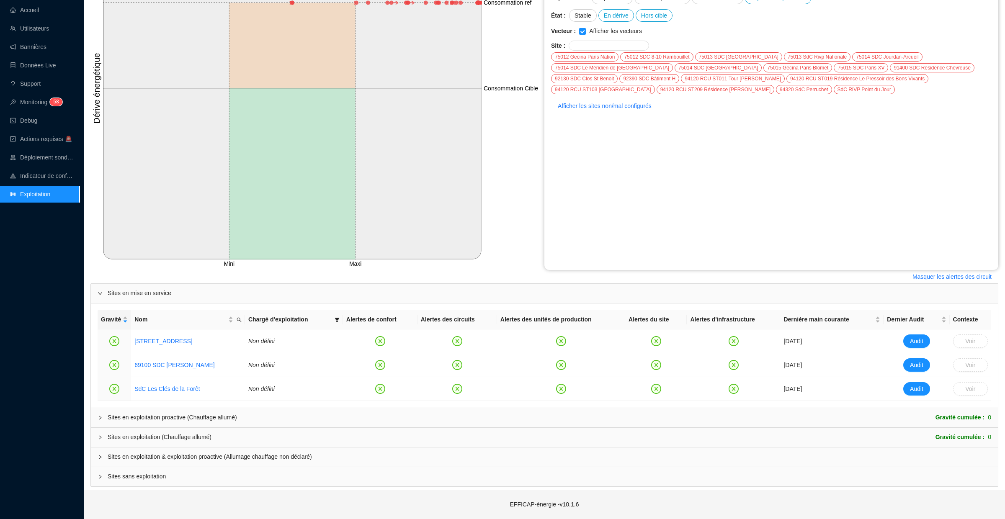
click at [183, 471] on div "Sites sans exploitation" at bounding box center [544, 476] width 907 height 19
click at [198, 454] on span "Sites en exploitation & exploitation proactive (Allumage chauffage non déclaré)" at bounding box center [549, 456] width 883 height 9
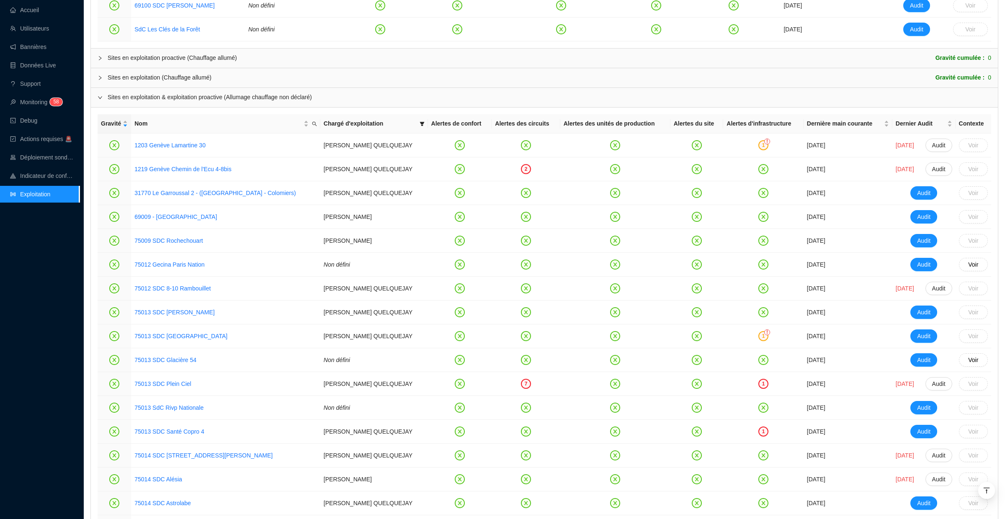
scroll to position [507, 0]
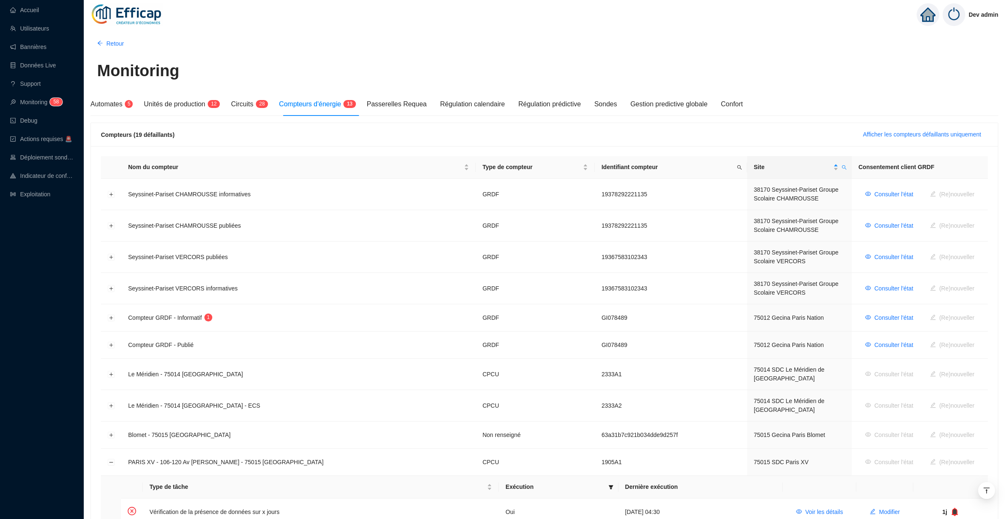
scroll to position [170, 0]
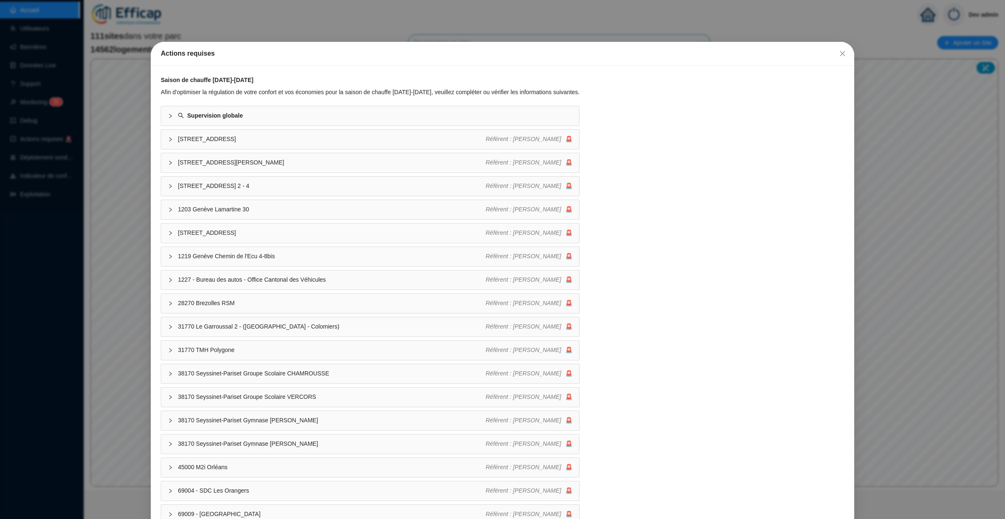
click at [842, 51] on icon "close" at bounding box center [842, 53] width 7 height 7
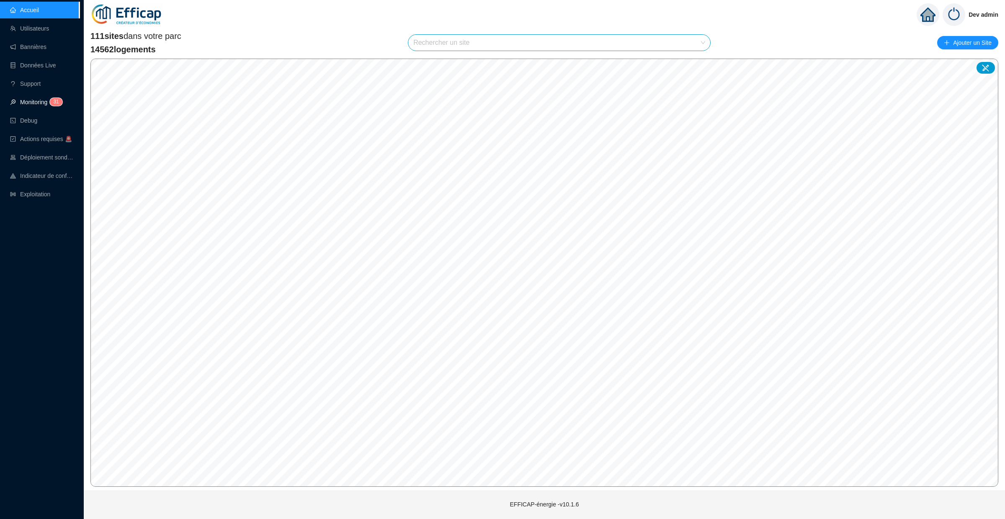
click at [60, 102] on link "Monitoring 3 1" at bounding box center [35, 102] width 50 height 7
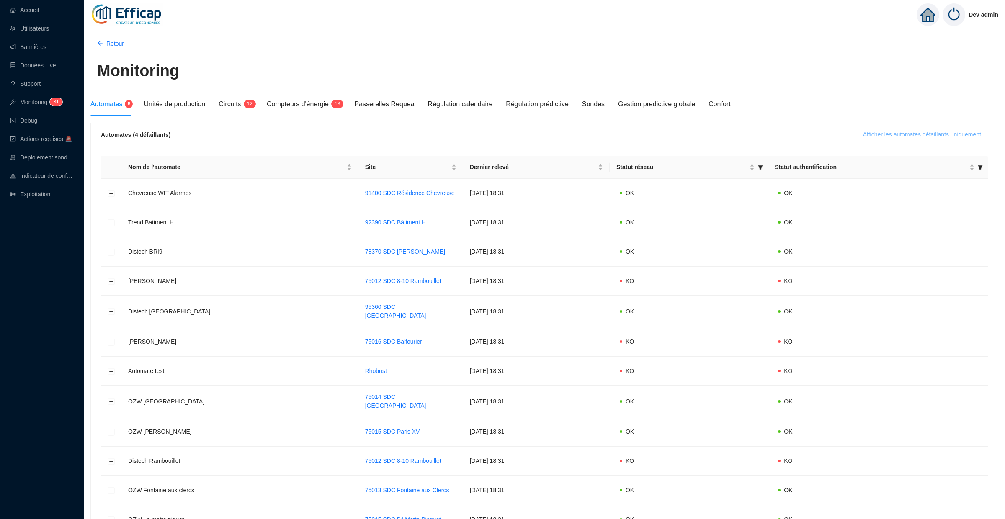
click at [872, 130] on span "Afficher les automates défaillants uniquement" at bounding box center [922, 134] width 118 height 9
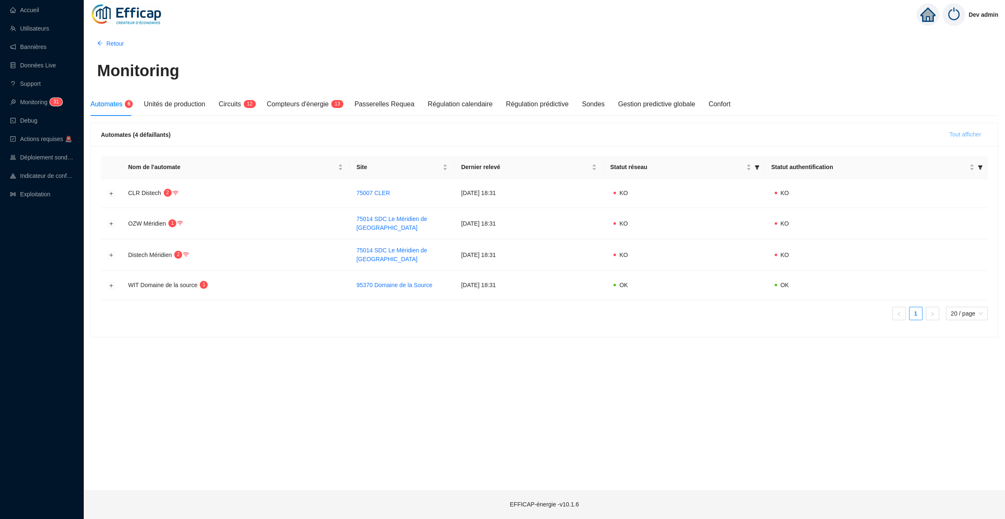
click at [969, 130] on span "Tout afficher" at bounding box center [965, 134] width 32 height 9
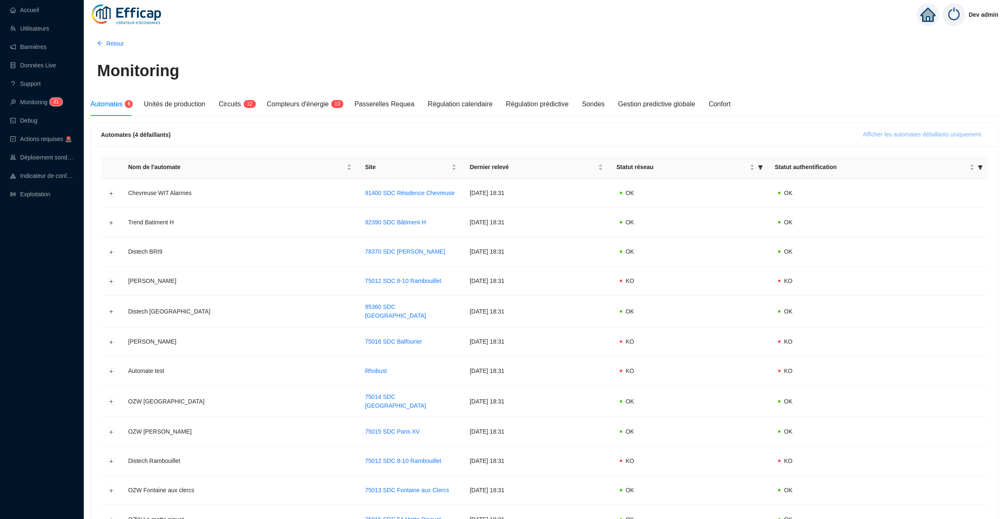
click at [863, 132] on span "Afficher les automates défaillants uniquement" at bounding box center [922, 134] width 118 height 9
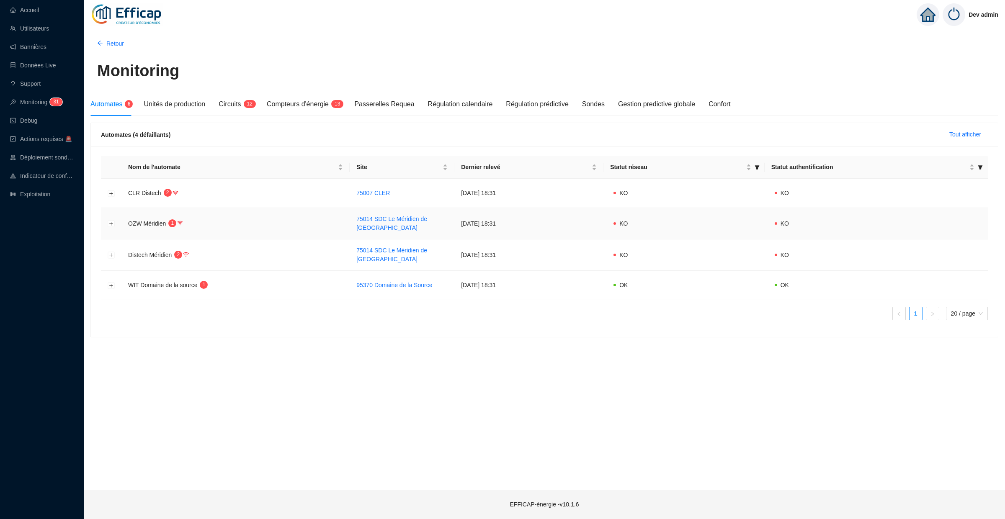
click at [116, 223] on td at bounding box center [111, 223] width 21 height 31
click at [110, 225] on button "Développer la ligne" at bounding box center [111, 224] width 7 height 7
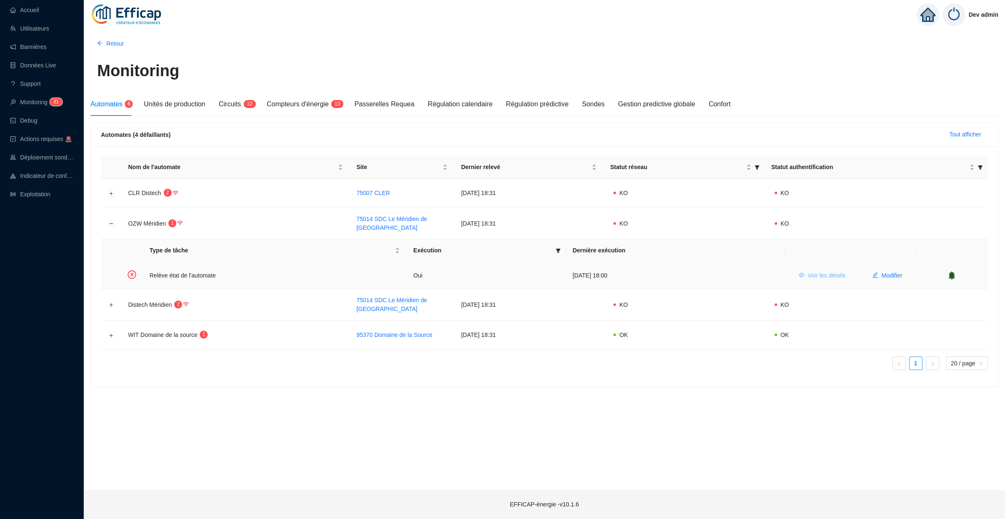
click at [844, 271] on button "Voir les détails" at bounding box center [822, 275] width 60 height 13
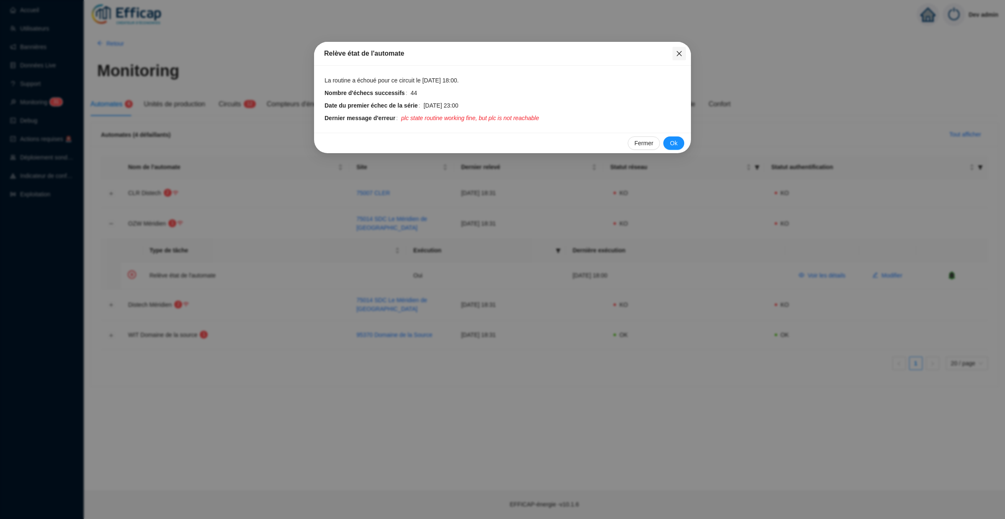
click at [682, 59] on button "Close" at bounding box center [678, 53] width 13 height 13
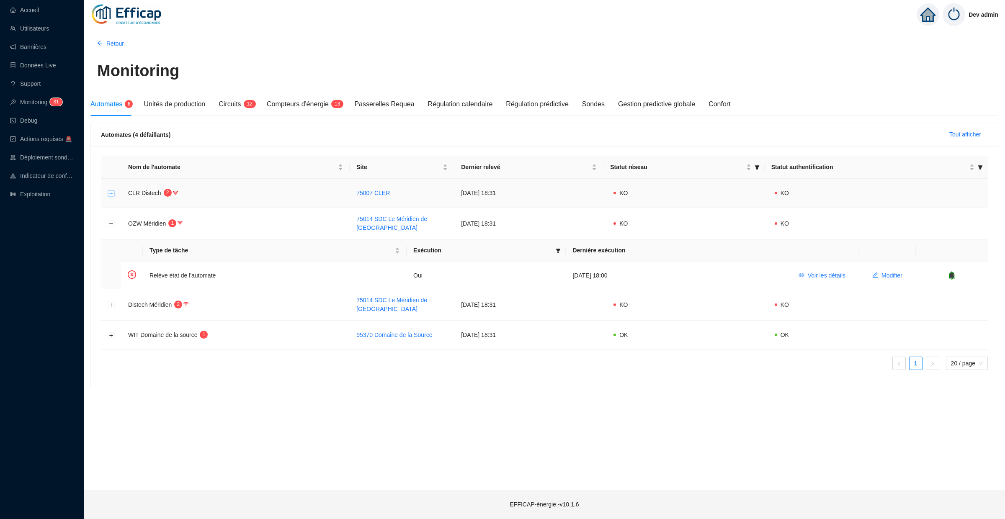
click at [111, 195] on button "Développer la ligne" at bounding box center [111, 193] width 7 height 7
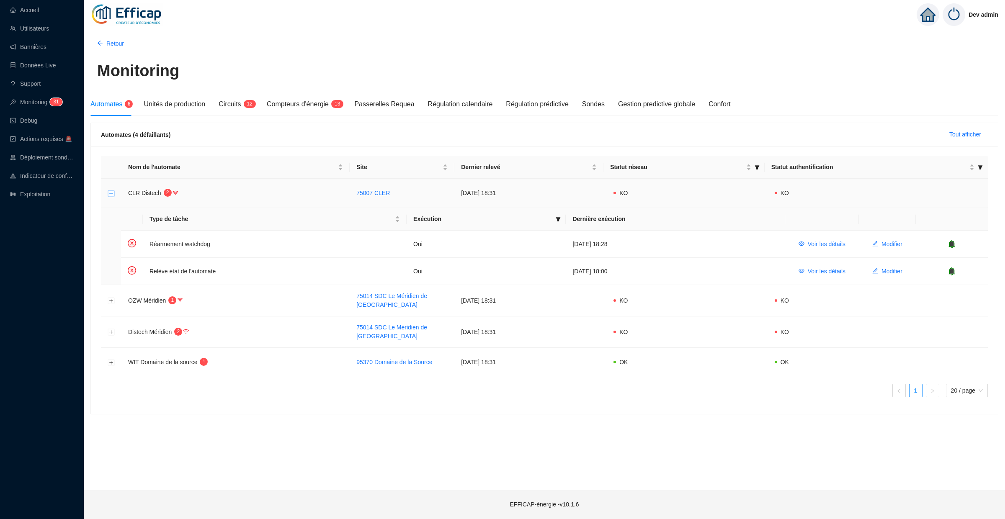
click at [109, 193] on button "Réduire la ligne" at bounding box center [111, 193] width 7 height 7
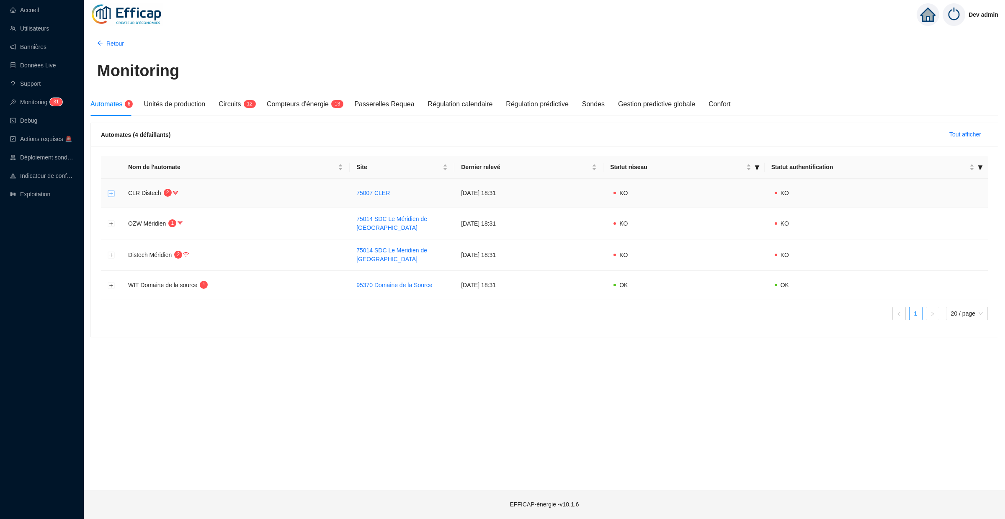
click at [110, 192] on button "Développer la ligne" at bounding box center [111, 193] width 7 height 7
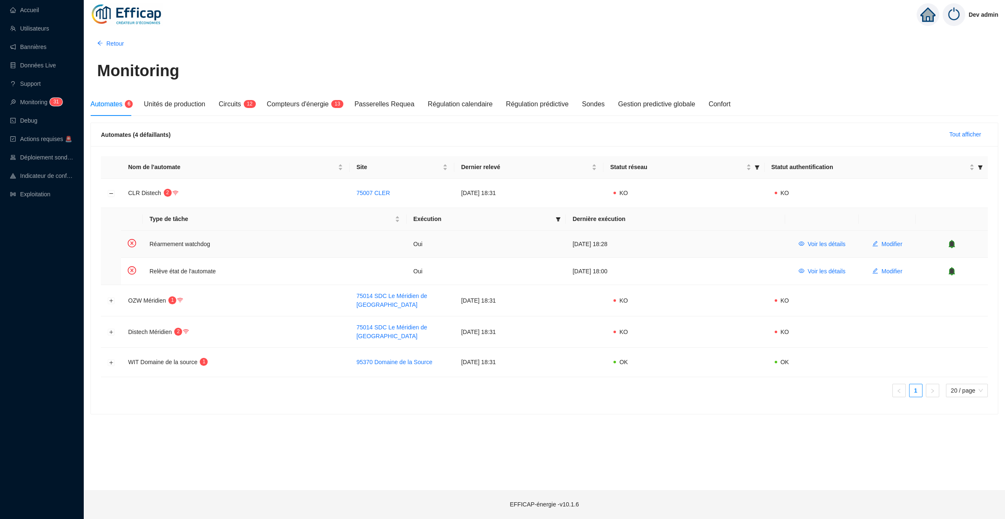
click at [952, 243] on icon "bell" at bounding box center [951, 244] width 5 height 6
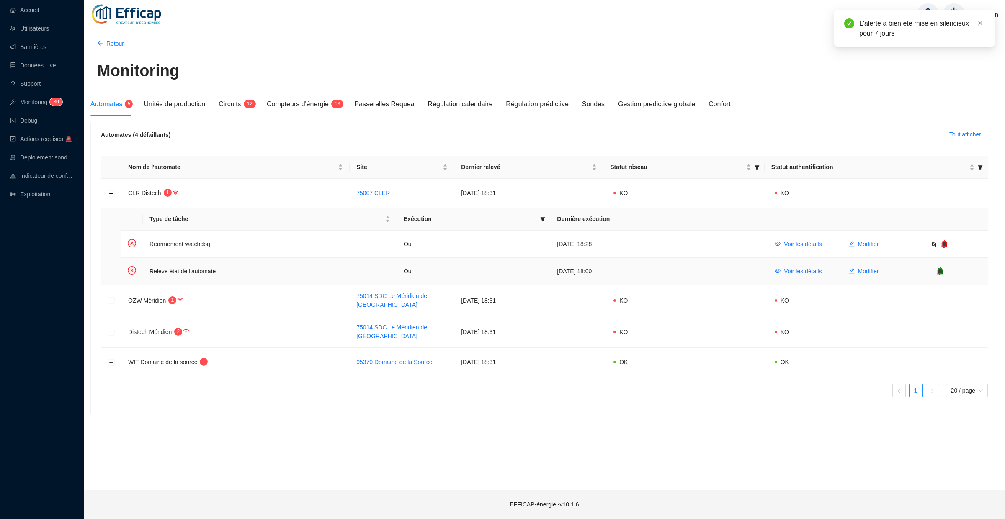
click at [941, 272] on icon "bell" at bounding box center [939, 271] width 5 height 6
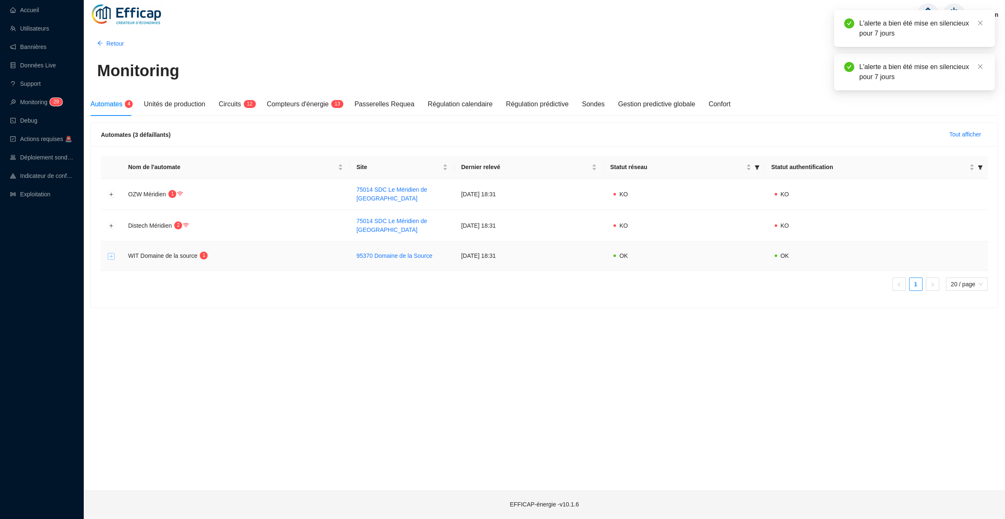
click at [110, 253] on button "Développer la ligne" at bounding box center [111, 256] width 7 height 7
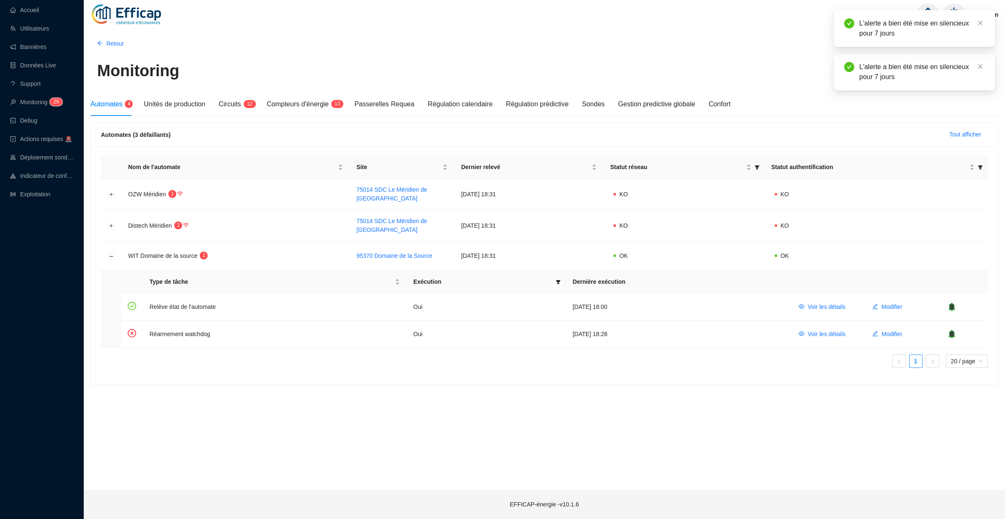
click at [978, 15] on div "L'alerte a bien été mise en silencieux pour 7 jours" at bounding box center [914, 28] width 161 height 37
click at [978, 19] on link "Close" at bounding box center [979, 22] width 9 height 9
click at [978, 18] on link "Close" at bounding box center [979, 22] width 9 height 9
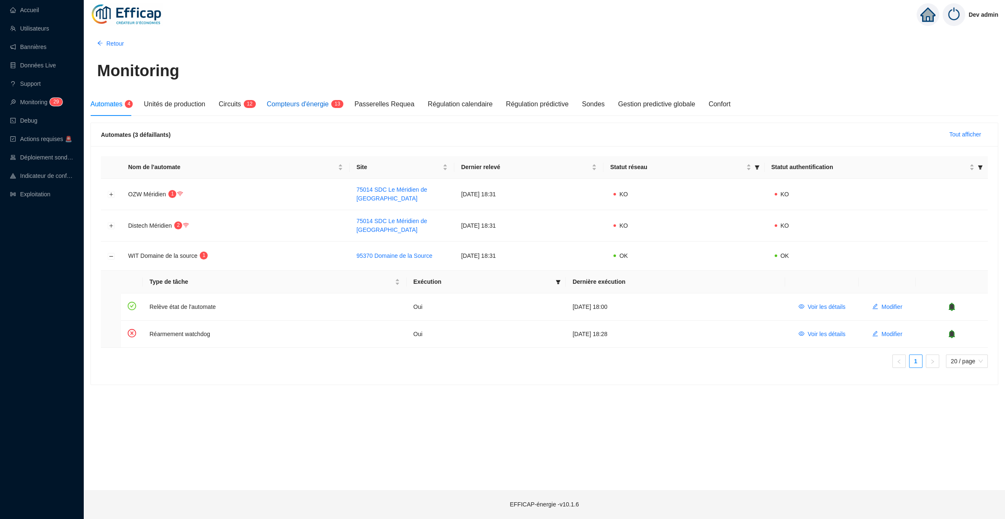
click at [296, 102] on span "Compteurs d'énergie" at bounding box center [298, 103] width 62 height 7
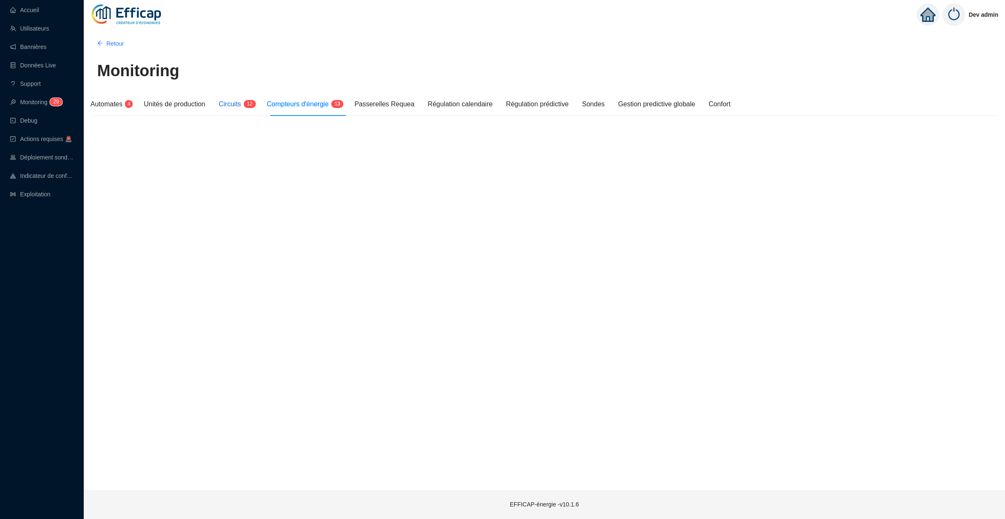
click at [239, 103] on span "Circuits" at bounding box center [230, 103] width 22 height 7
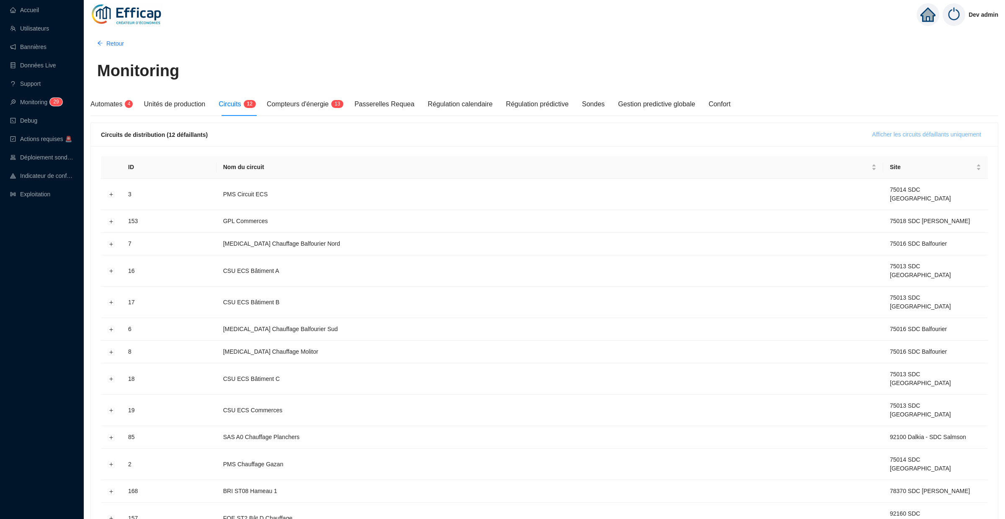
click at [904, 128] on button "Afficher les circuits défaillants uniquement" at bounding box center [926, 134] width 122 height 13
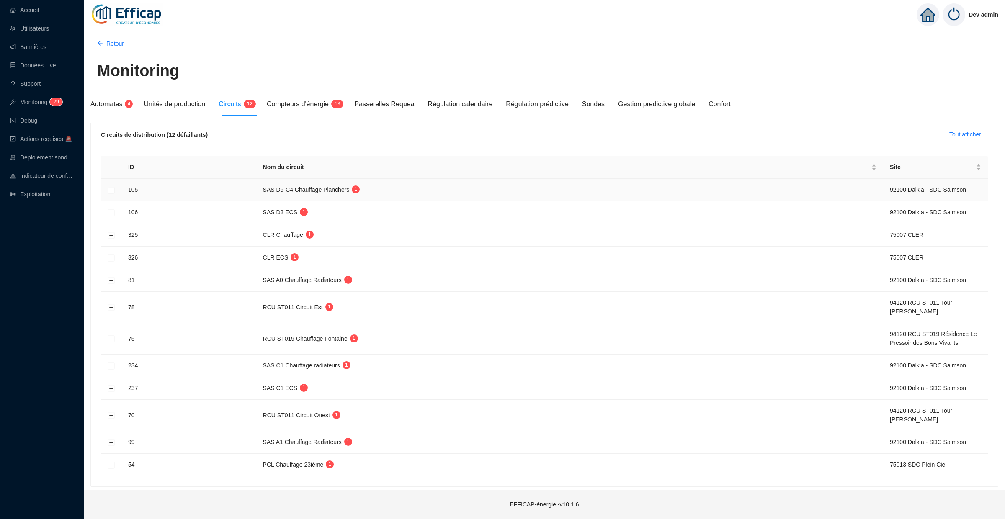
scroll to position [1, 0]
click at [113, 188] on button "Développer la ligne" at bounding box center [111, 190] width 7 height 7
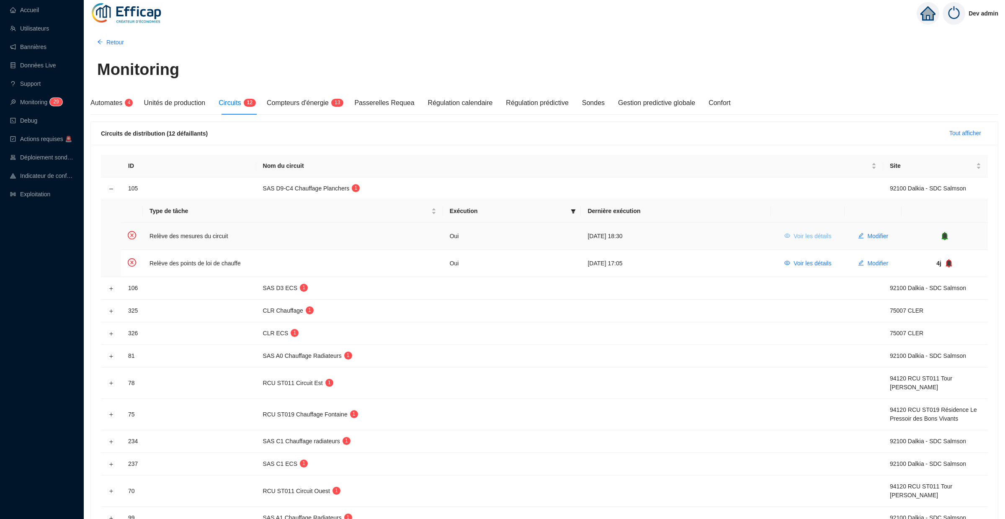
click at [804, 236] on span "Voir les détails" at bounding box center [812, 236] width 38 height 9
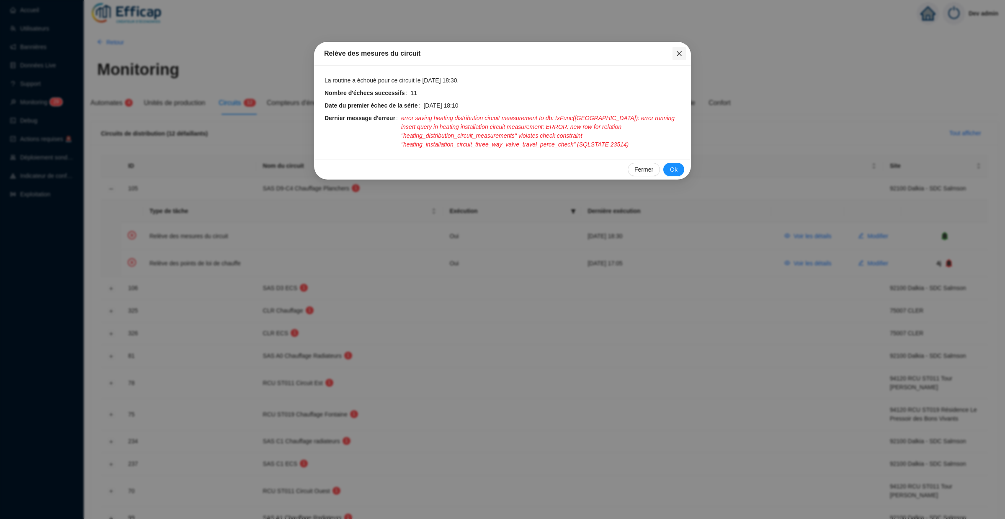
click at [679, 53] on icon "close" at bounding box center [679, 53] width 5 height 5
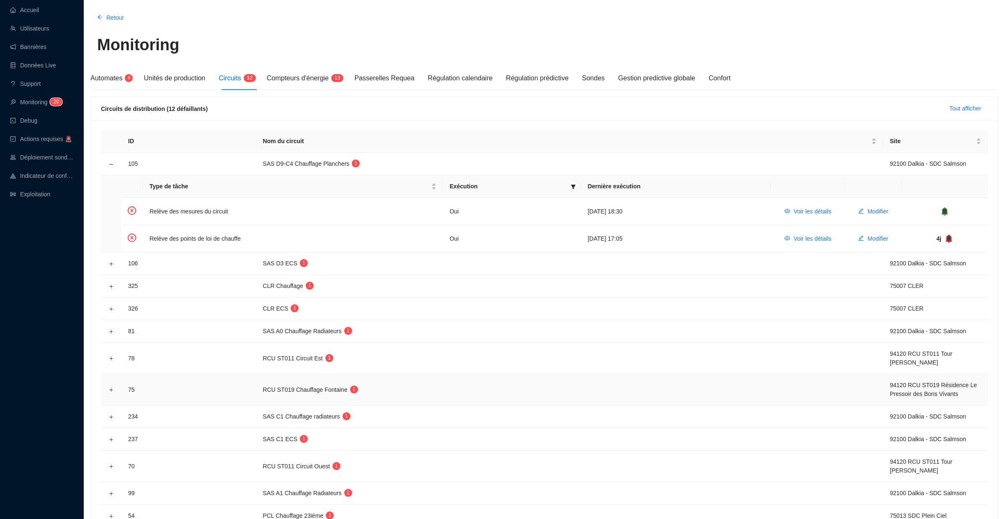
scroll to position [0, 0]
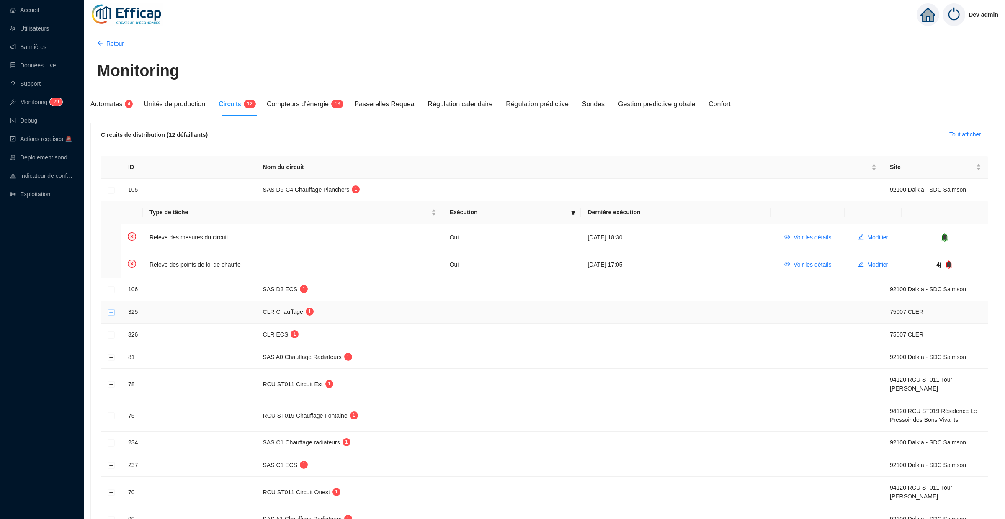
click at [110, 311] on button "Développer la ligne" at bounding box center [111, 312] width 7 height 7
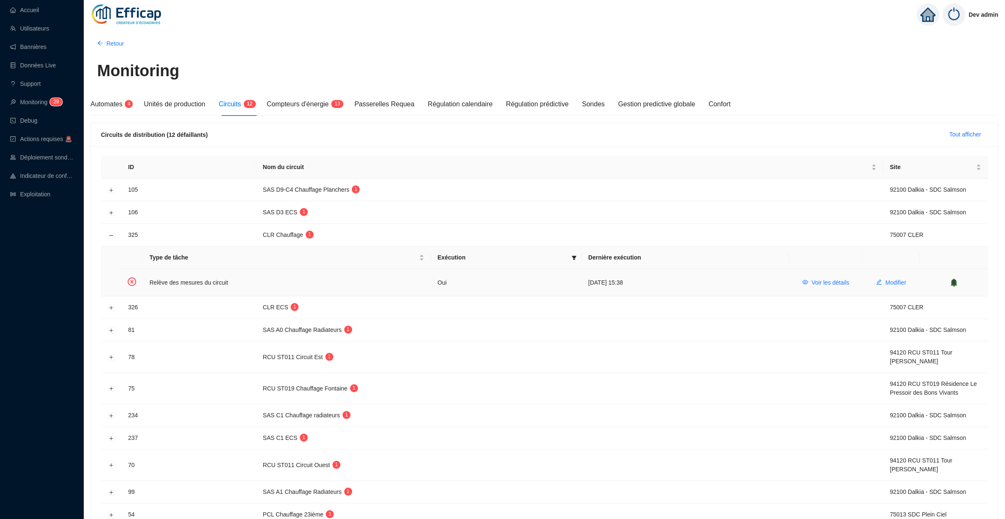
click at [955, 285] on icon "bell" at bounding box center [953, 282] width 5 height 6
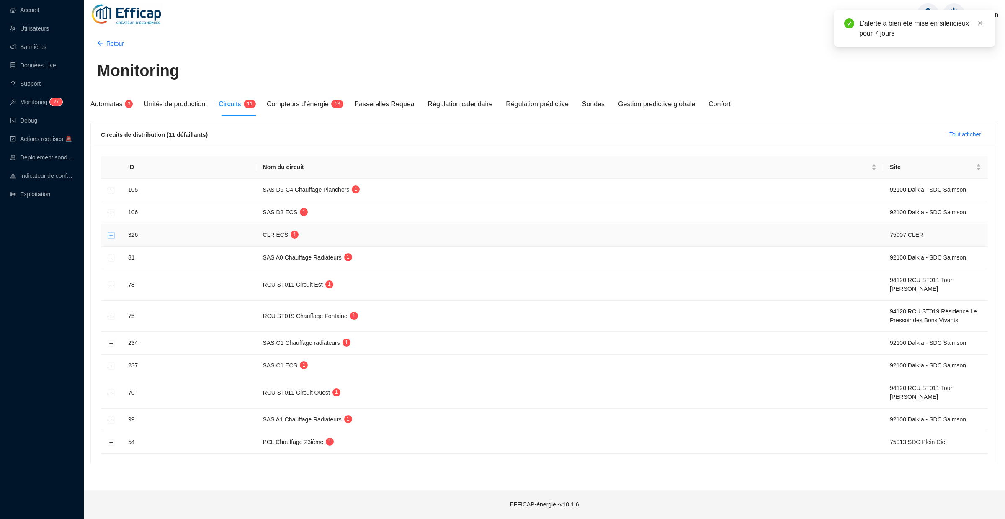
click at [113, 235] on button "Développer la ligne" at bounding box center [111, 235] width 7 height 7
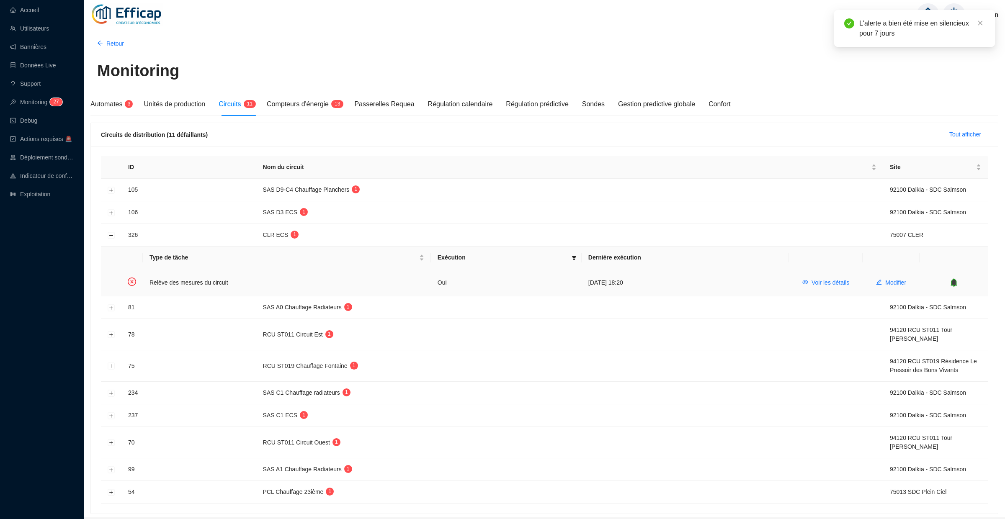
click at [953, 286] on icon "bell" at bounding box center [953, 282] width 6 height 8
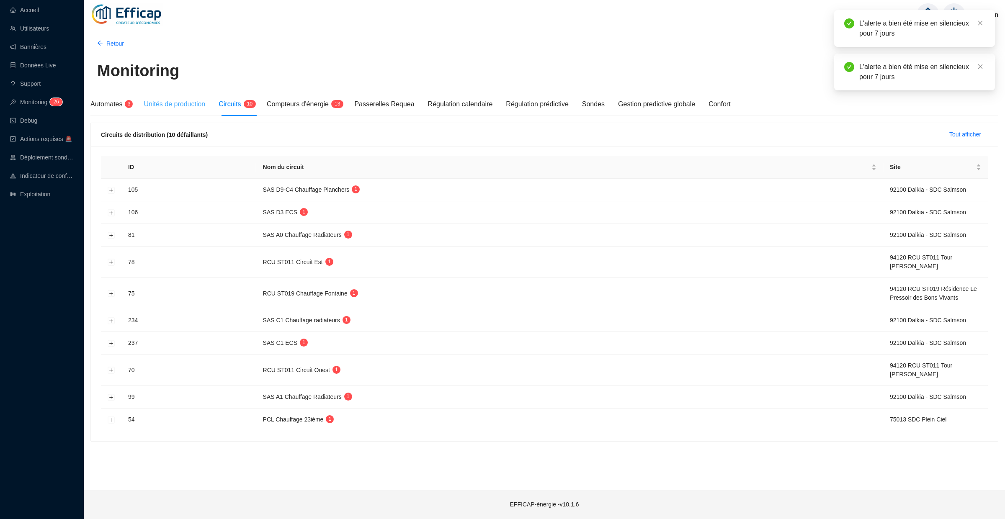
click at [194, 109] on div "Unités de production" at bounding box center [175, 104] width 62 height 23
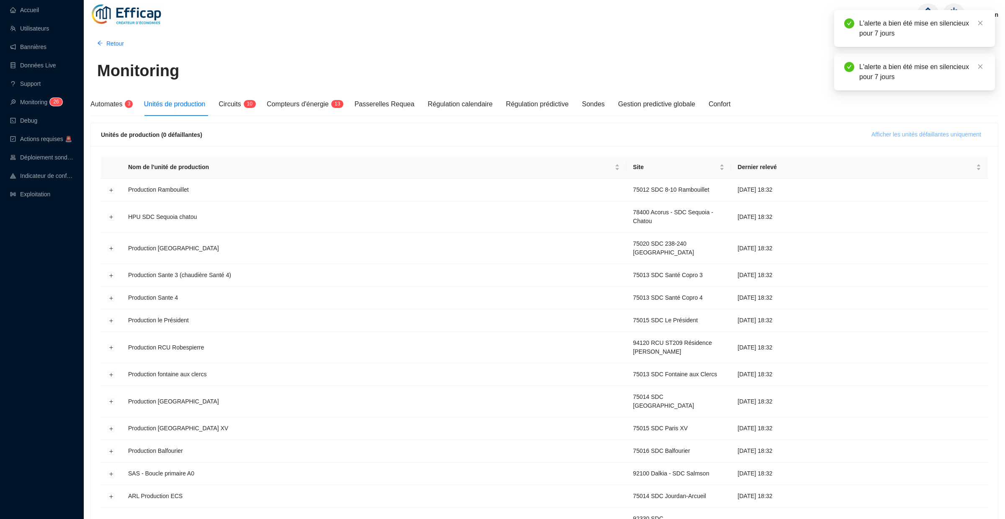
click at [912, 133] on span "Afficher les unités défaillantes uniquement" at bounding box center [926, 134] width 110 height 9
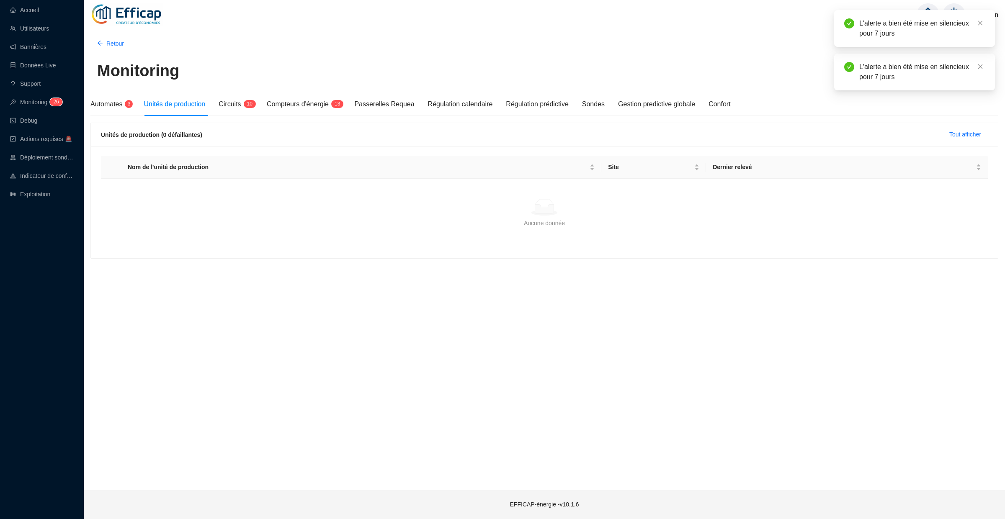
click at [912, 136] on div "Unités de production (0 défaillantes) Tout afficher" at bounding box center [544, 134] width 887 height 13
click at [329, 107] on span "Compteurs d'énergie" at bounding box center [298, 103] width 62 height 7
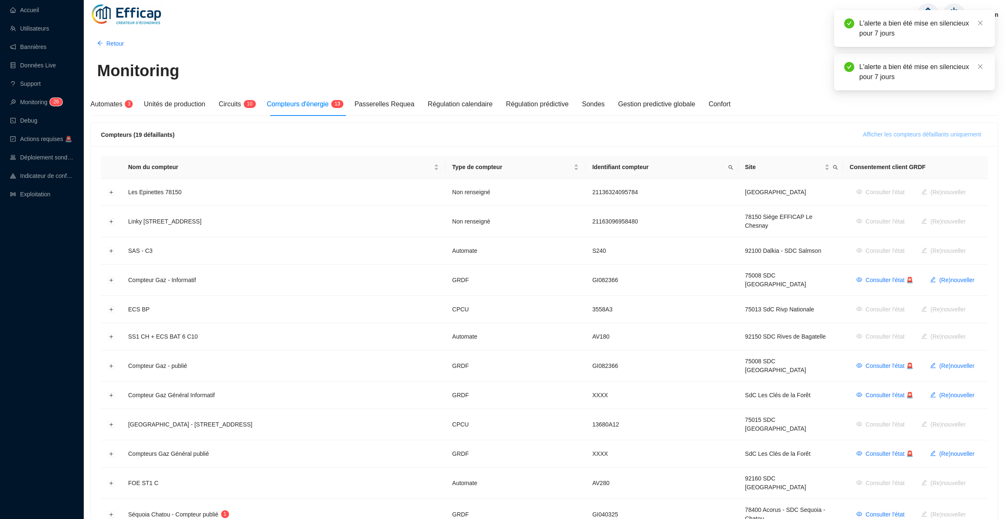
click at [876, 139] on button "Afficher les compteurs défaillants uniquement" at bounding box center [921, 134] width 131 height 13
